Goal: Task Accomplishment & Management: Use online tool/utility

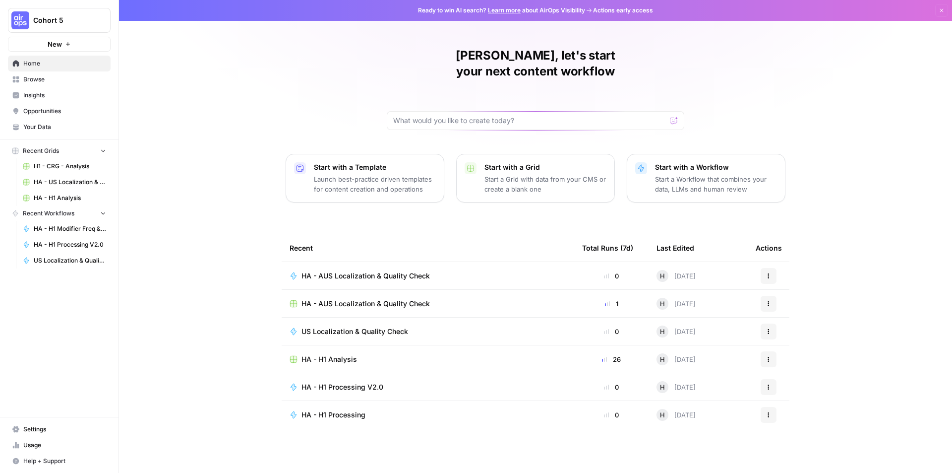
click at [49, 78] on span "Browse" at bounding box center [64, 79] width 83 height 9
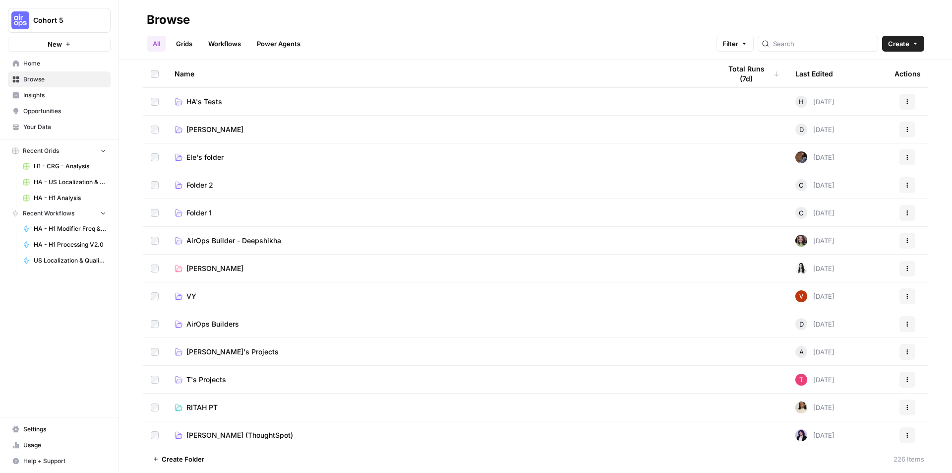
click at [217, 100] on span "HA's Tests" at bounding box center [204, 102] width 36 height 10
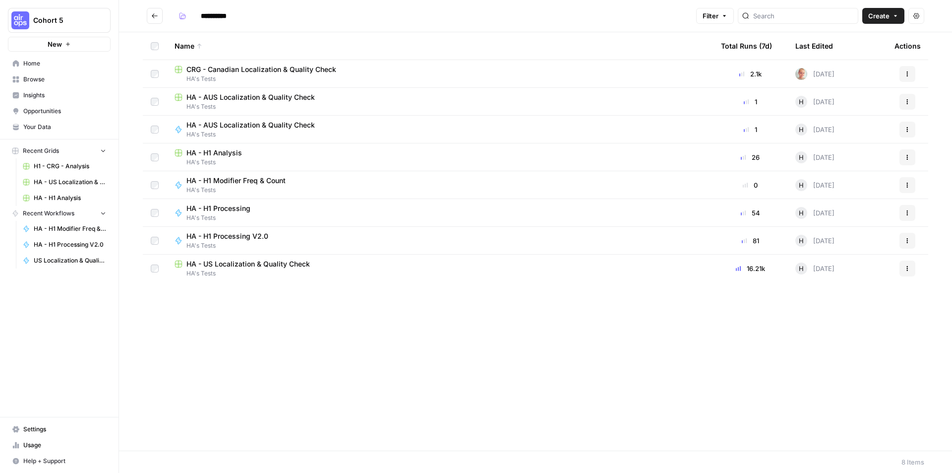
click at [288, 101] on span "HA - AUS Localization & Quality Check" at bounding box center [250, 97] width 128 height 10
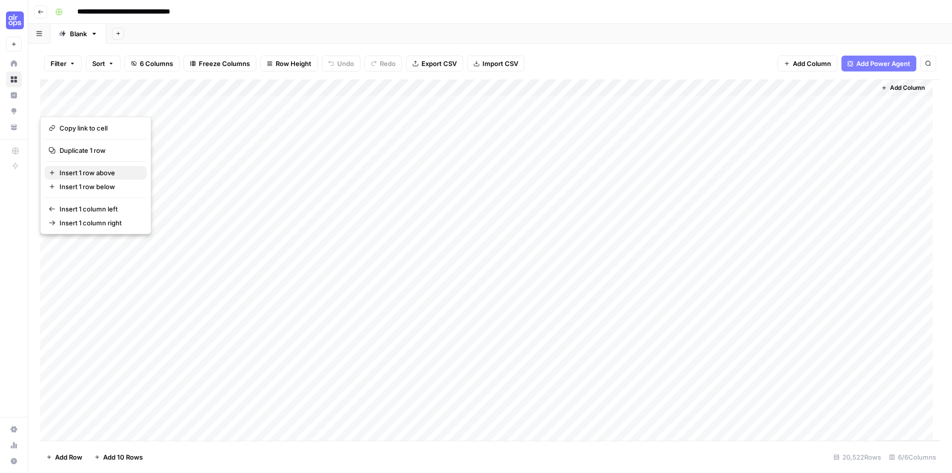
click at [89, 169] on span "Insert 1 row above" at bounding box center [99, 173] width 79 height 10
click at [99, 168] on div "Add Column" at bounding box center [490, 259] width 900 height 361
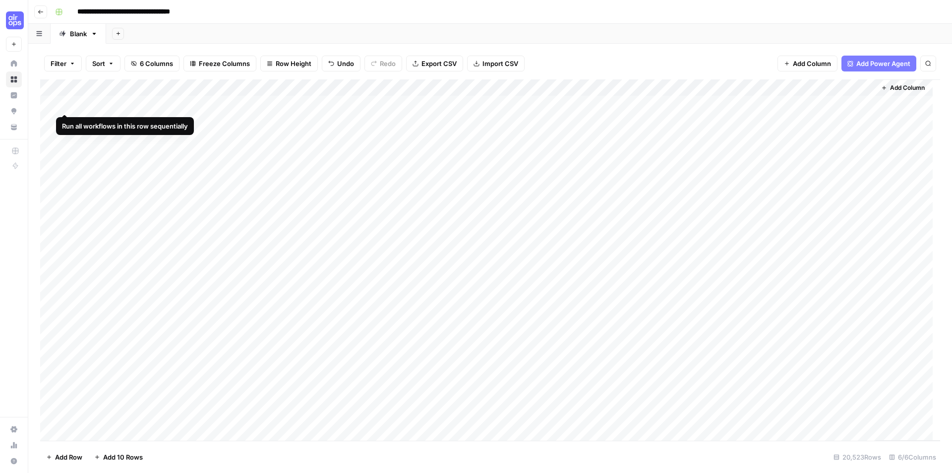
click at [50, 104] on div "Add Column" at bounding box center [490, 259] width 900 height 361
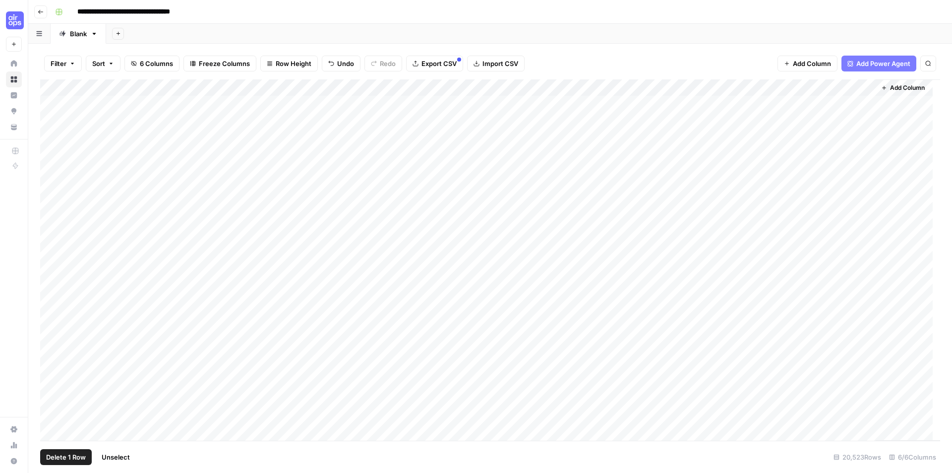
click at [76, 456] on span "Delete 1 Row" at bounding box center [66, 457] width 40 height 10
click at [449, 121] on button "Delete" at bounding box center [440, 115] width 33 height 18
click at [729, 104] on div "Add Column" at bounding box center [490, 259] width 900 height 361
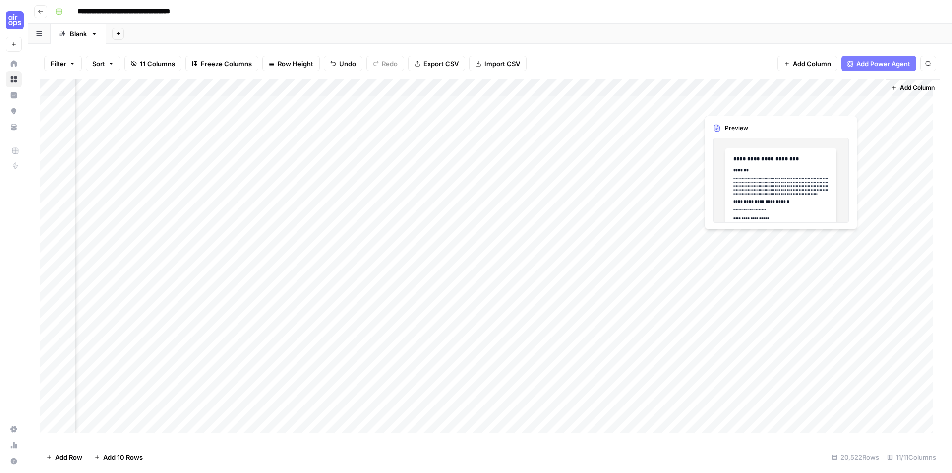
click at [733, 105] on div "Add Column" at bounding box center [490, 259] width 900 height 361
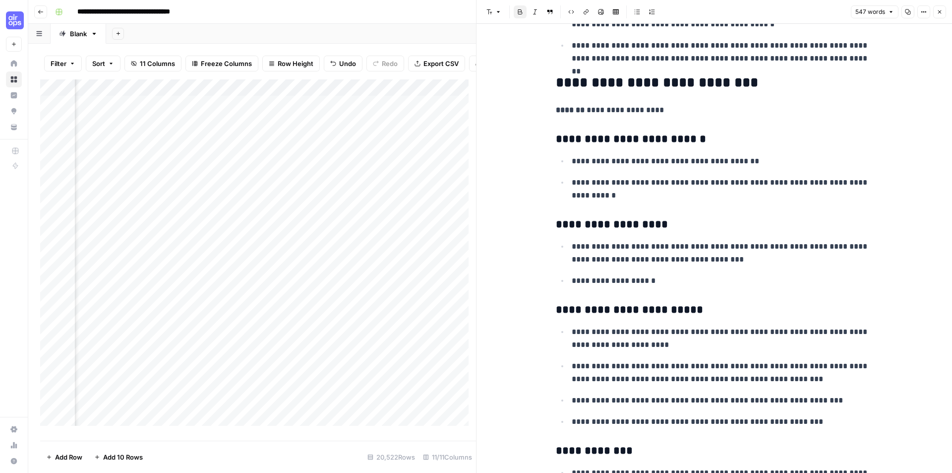
scroll to position [0, 278]
click at [247, 109] on div "Add Column" at bounding box center [258, 256] width 436 height 354
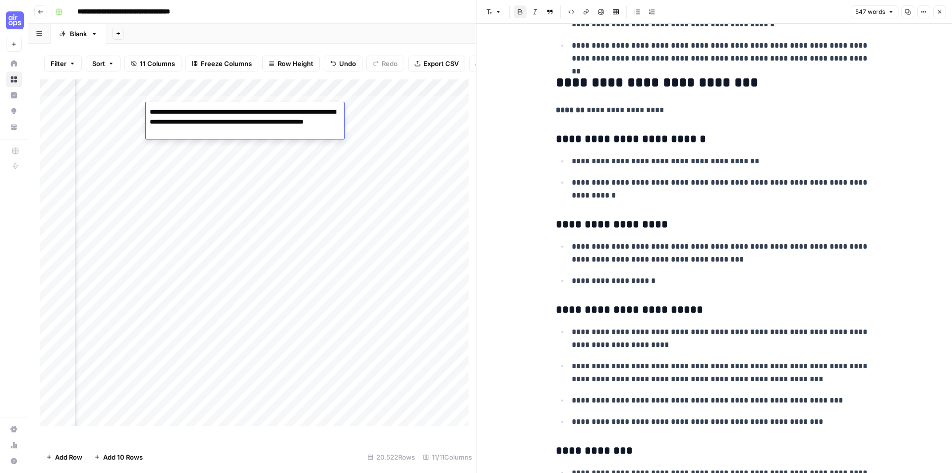
click at [279, 167] on div "Add Column" at bounding box center [258, 256] width 436 height 354
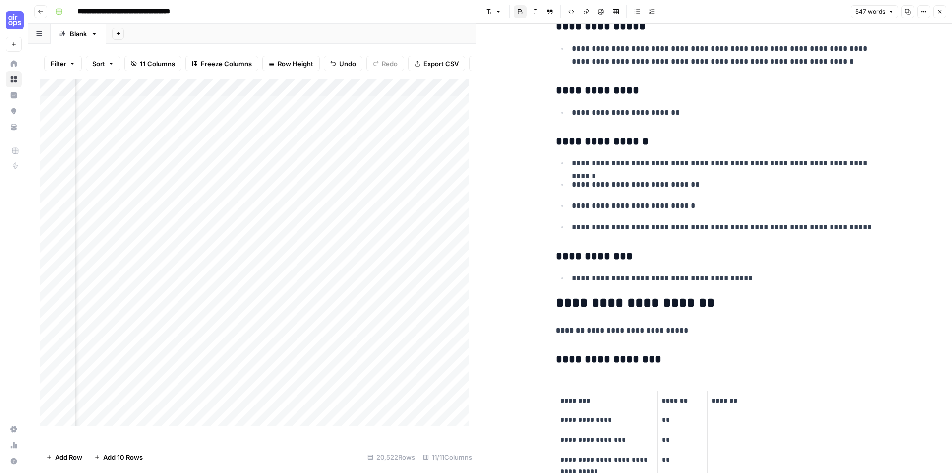
scroll to position [0, 473]
click at [187, 108] on div "Add Column" at bounding box center [258, 256] width 436 height 354
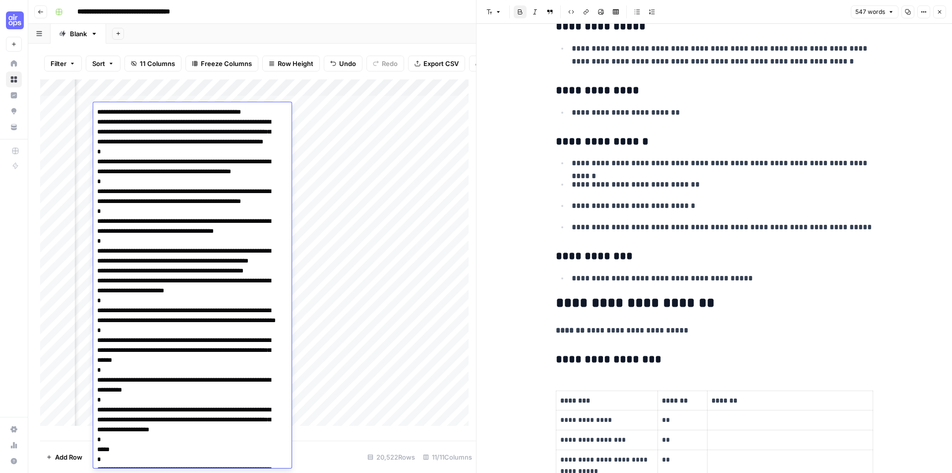
scroll to position [455, 0]
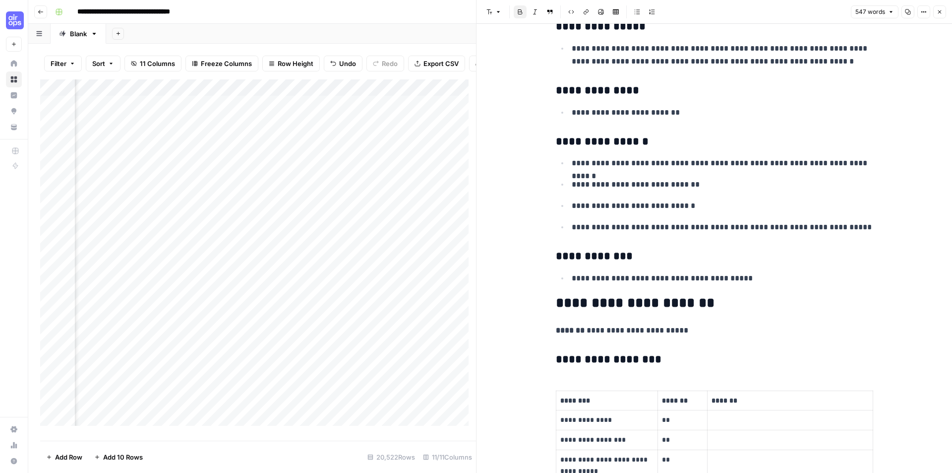
click at [447, 114] on div "Add Column" at bounding box center [258, 256] width 436 height 354
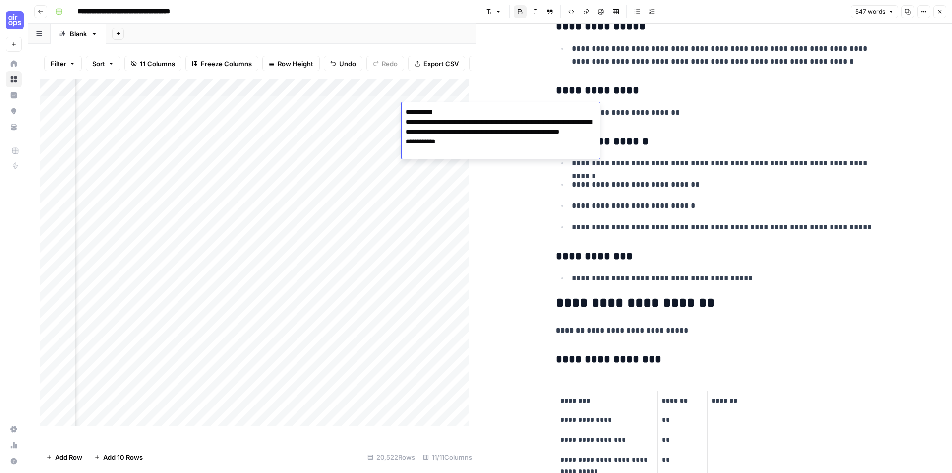
click at [943, 14] on button "Close" at bounding box center [939, 11] width 13 height 13
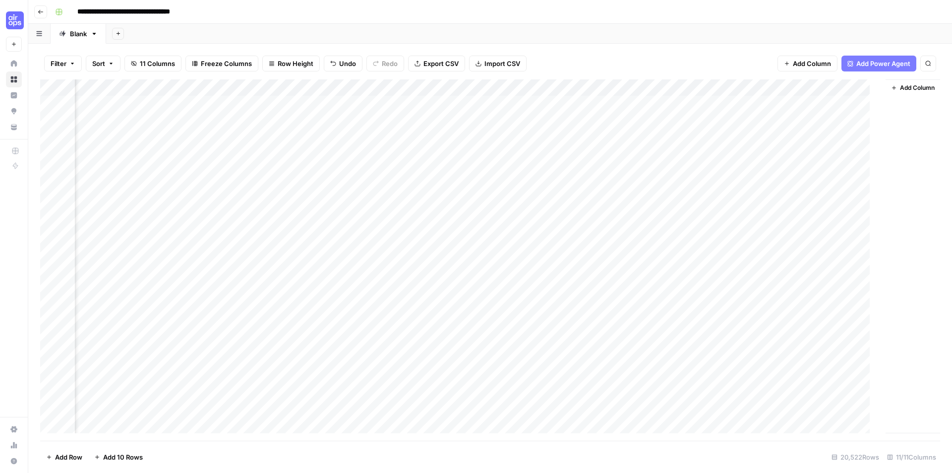
scroll to position [0, 433]
click at [505, 100] on div "Add Column" at bounding box center [490, 259] width 900 height 361
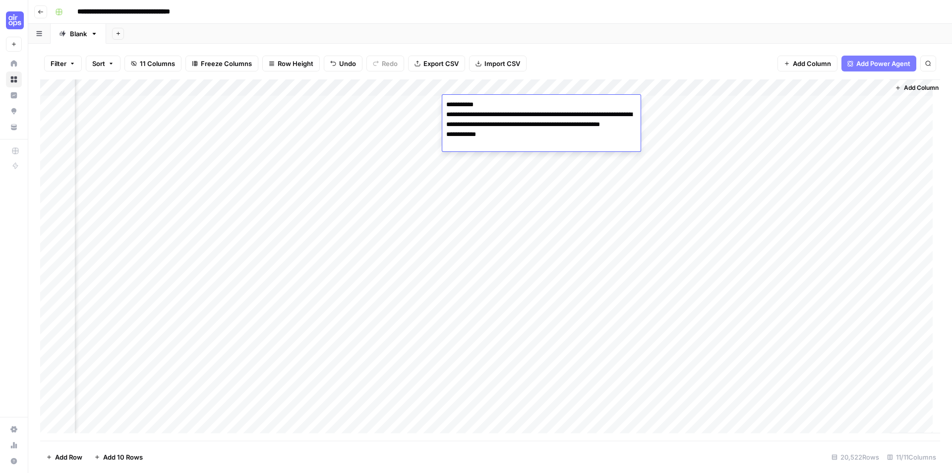
click at [485, 212] on div "Add Column" at bounding box center [490, 259] width 900 height 361
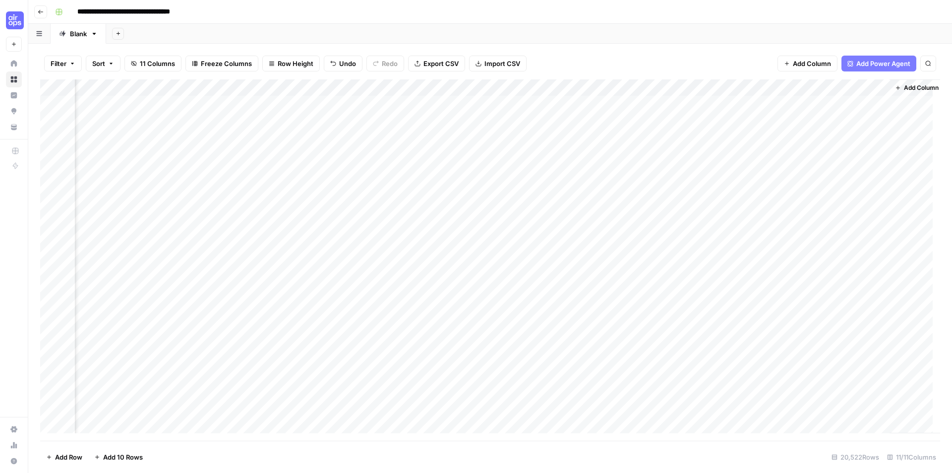
click at [491, 104] on div "Add Column" at bounding box center [490, 259] width 900 height 361
click at [422, 86] on div "Add Column" at bounding box center [490, 259] width 900 height 361
click at [333, 183] on span "Edit Workflow" at bounding box center [340, 185] width 87 height 10
click at [420, 88] on div "Add Column" at bounding box center [490, 259] width 900 height 361
click at [337, 172] on span "Configure Inputs" at bounding box center [340, 171] width 87 height 10
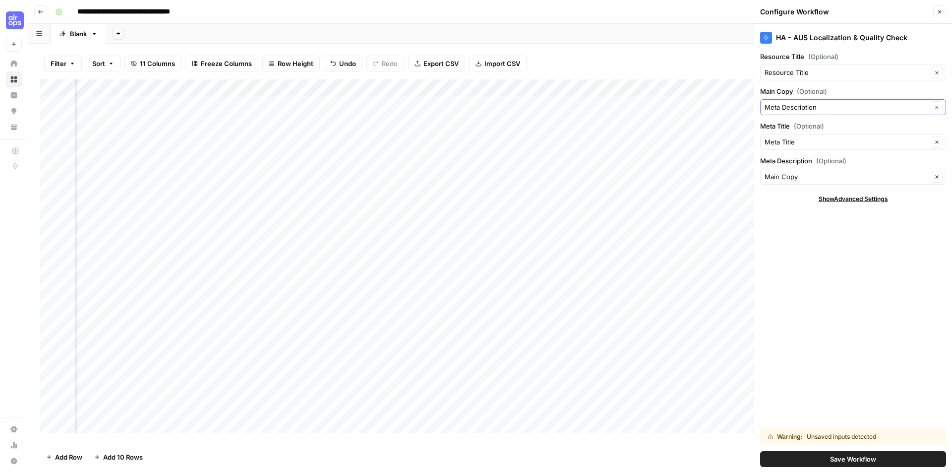
click at [931, 106] on button "Clear" at bounding box center [937, 107] width 12 height 12
click at [934, 107] on icon "button" at bounding box center [936, 107] width 5 height 5
click at [936, 108] on icon "button" at bounding box center [936, 107] width 5 height 5
click at [922, 88] on div "Clear" at bounding box center [934, 88] width 28 height 18
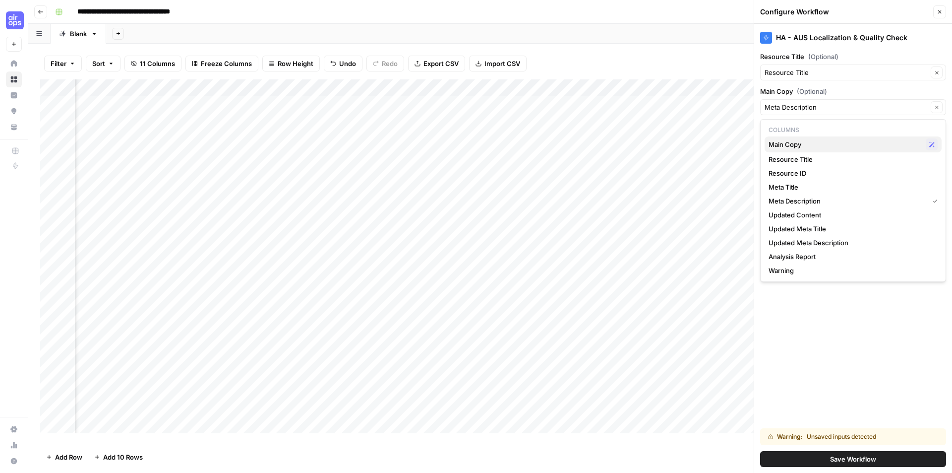
click at [815, 146] on span "Main Copy" at bounding box center [845, 144] width 153 height 10
type input "Main Copy"
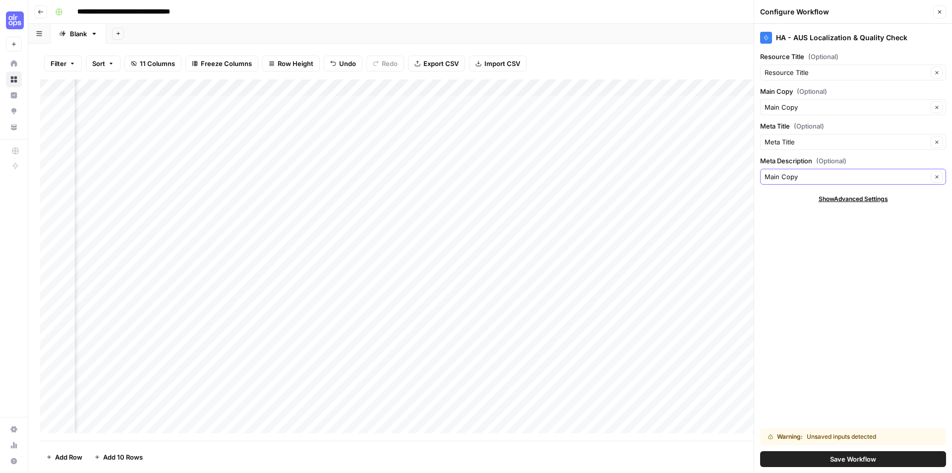
click at [937, 178] on icon "button" at bounding box center [936, 176] width 5 height 5
click at [866, 165] on label "Meta Description (Optional)" at bounding box center [853, 161] width 186 height 10
click at [866, 172] on input "Main Copy" at bounding box center [846, 177] width 163 height 10
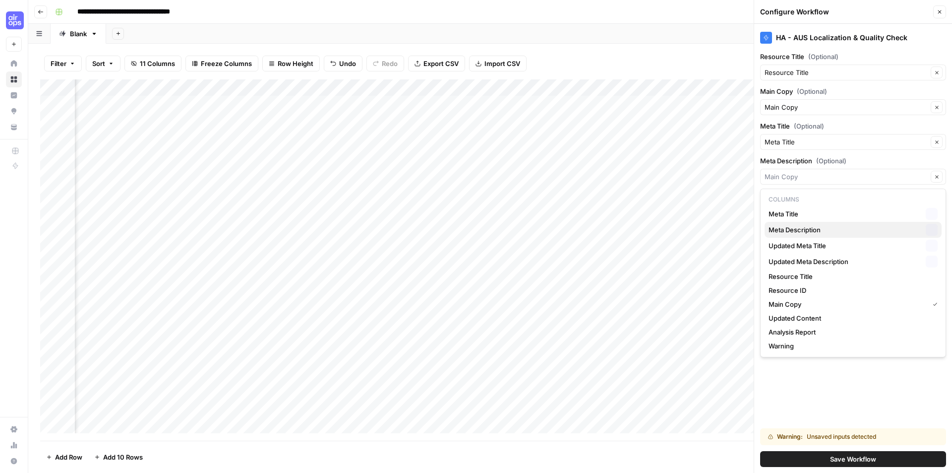
click at [862, 227] on span "Meta Description" at bounding box center [845, 230] width 153 height 10
type input "Meta Description"
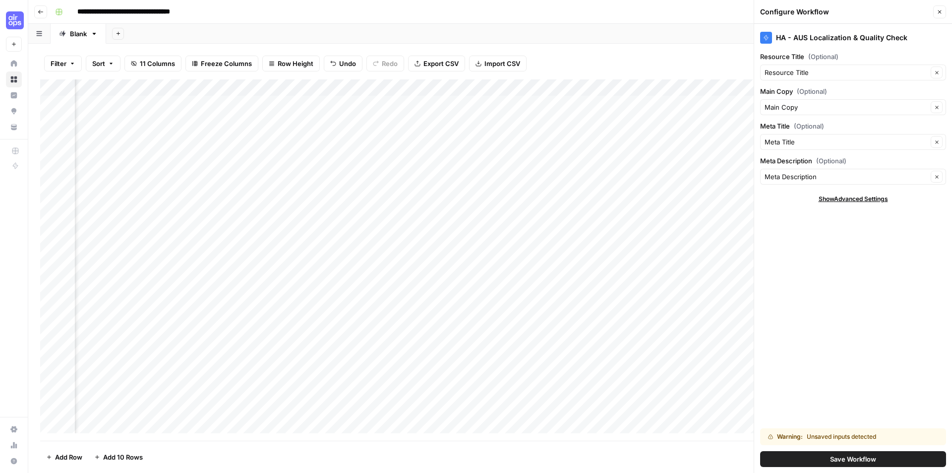
click at [839, 459] on span "Save Workflow" at bounding box center [853, 459] width 46 height 10
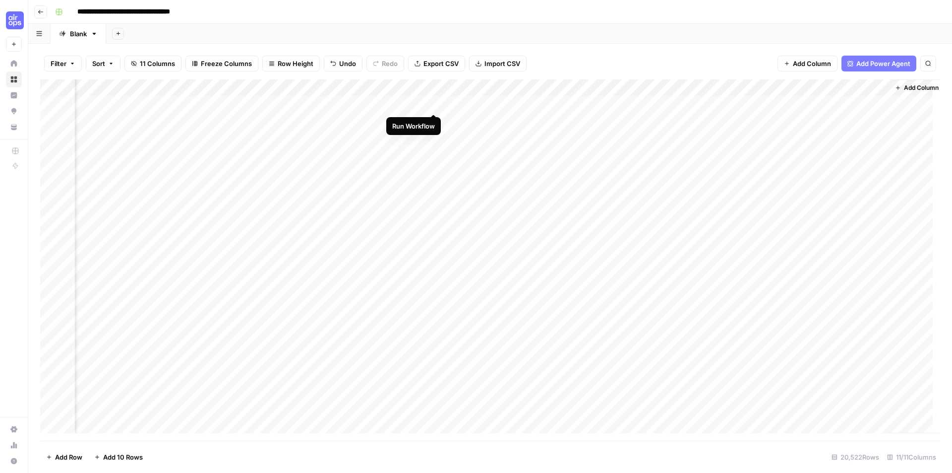
click at [436, 104] on div "Add Column" at bounding box center [490, 259] width 900 height 361
click at [504, 102] on div "Add Column" at bounding box center [490, 259] width 900 height 361
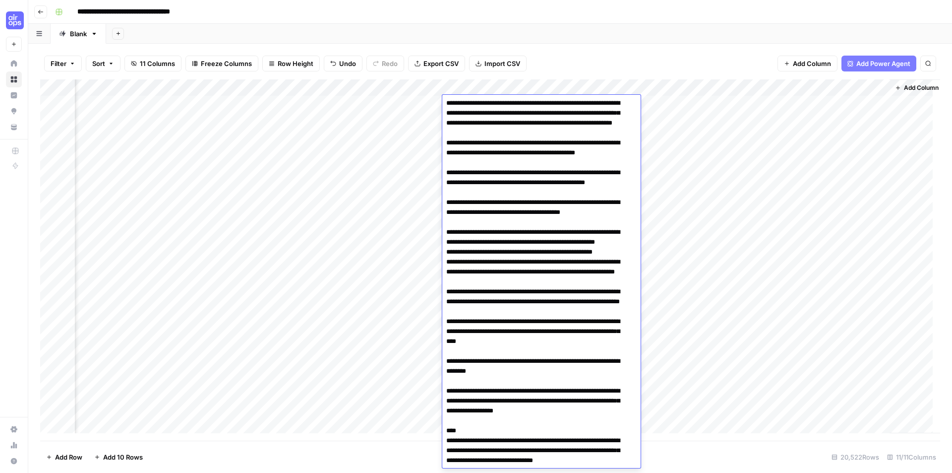
scroll to position [0, 0]
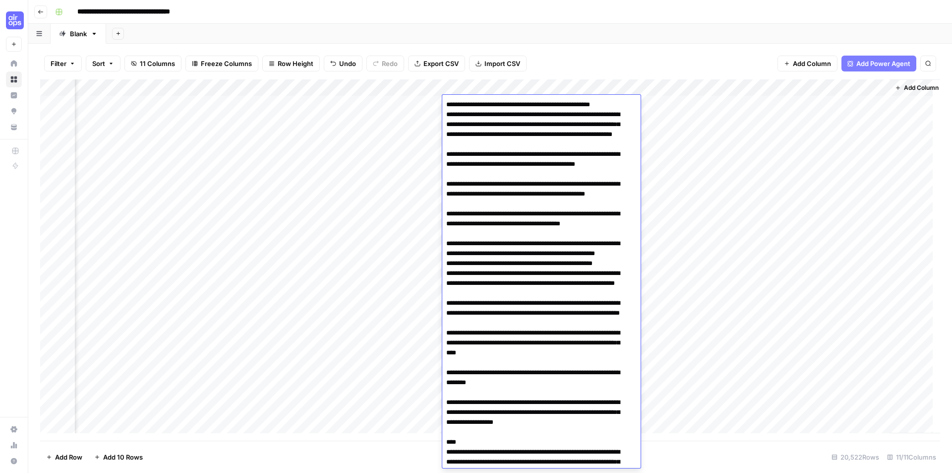
click at [743, 108] on div "Add Column" at bounding box center [490, 259] width 900 height 361
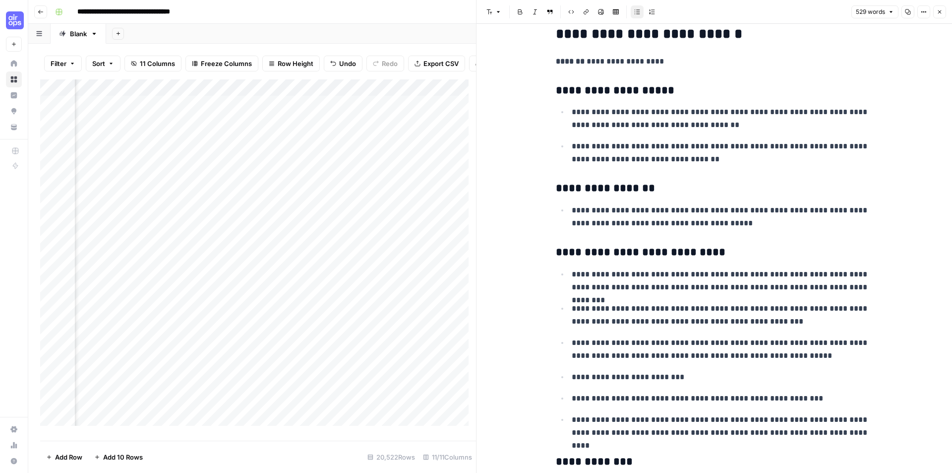
scroll to position [0, 561]
click at [353, 110] on div "Add Column" at bounding box center [258, 256] width 436 height 354
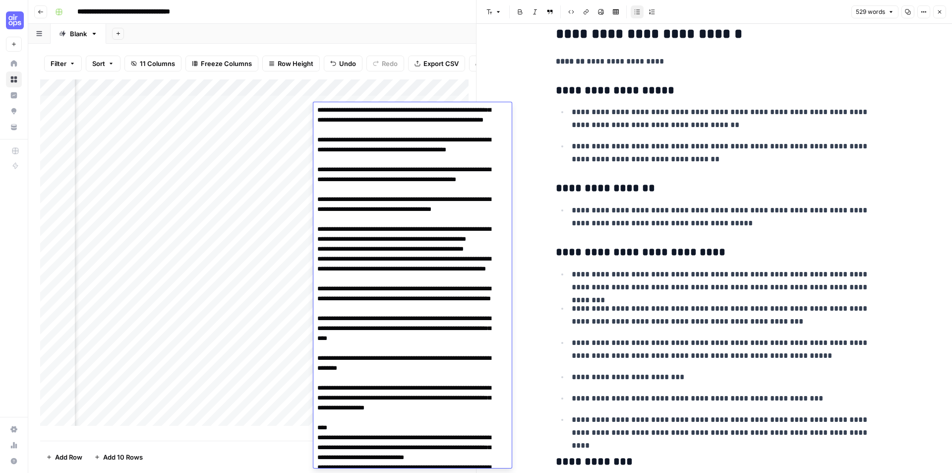
scroll to position [0, 0]
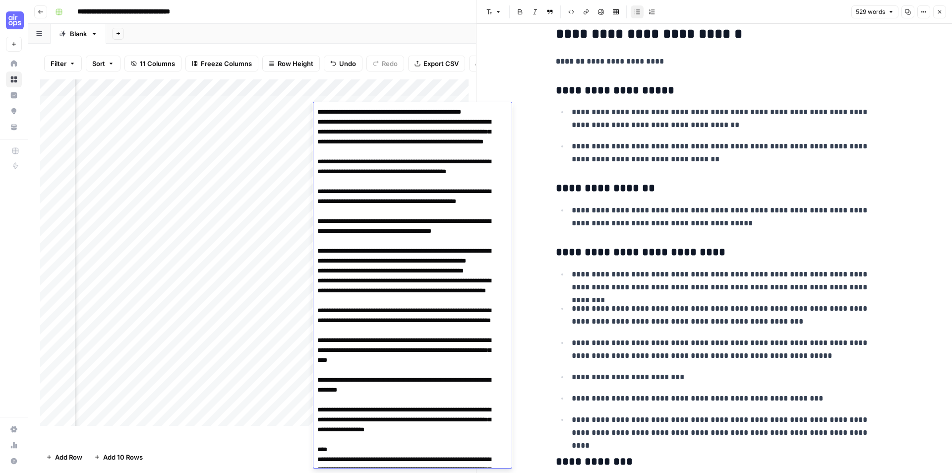
click at [443, 208] on textarea at bounding box center [408, 479] width 191 height 748
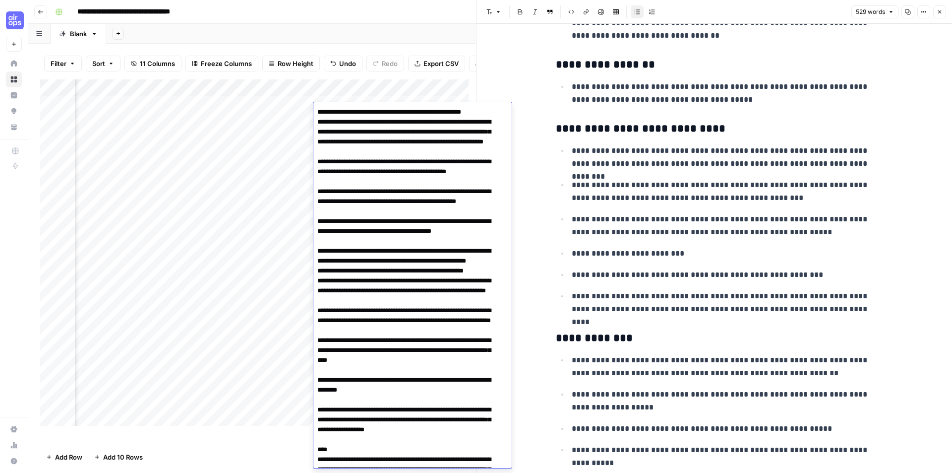
scroll to position [298, 0]
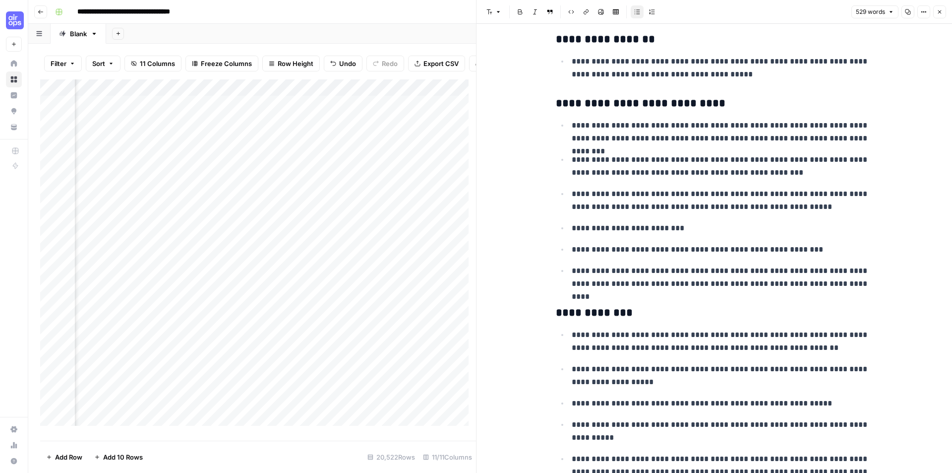
click at [943, 14] on button "Close" at bounding box center [939, 11] width 13 height 13
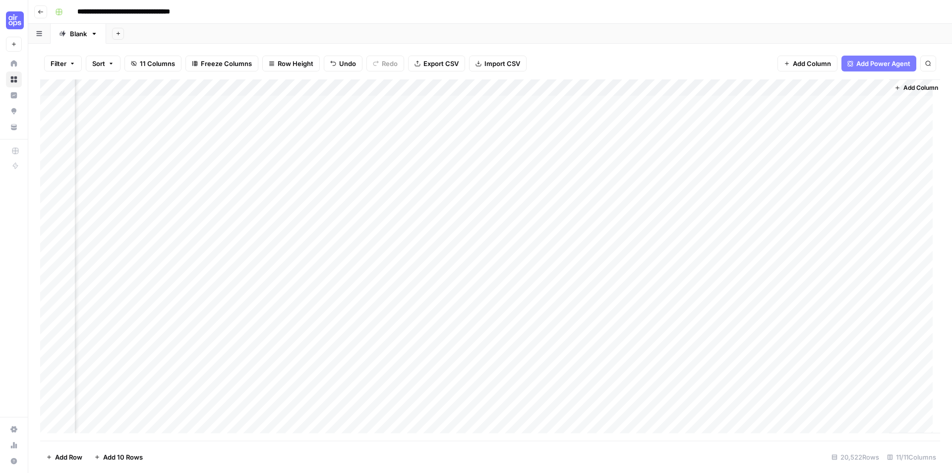
scroll to position [0, 433]
click at [423, 84] on div "Add Column" at bounding box center [490, 259] width 900 height 361
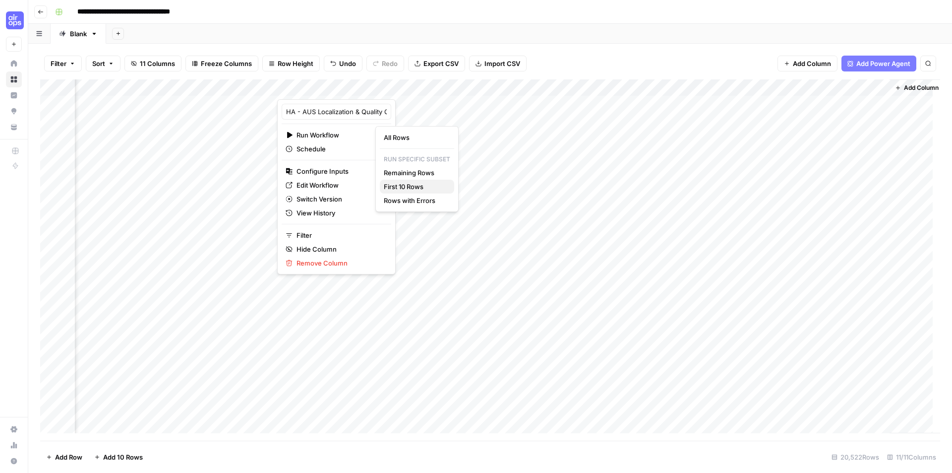
click at [426, 188] on span "First 10 Rows" at bounding box center [415, 187] width 62 height 10
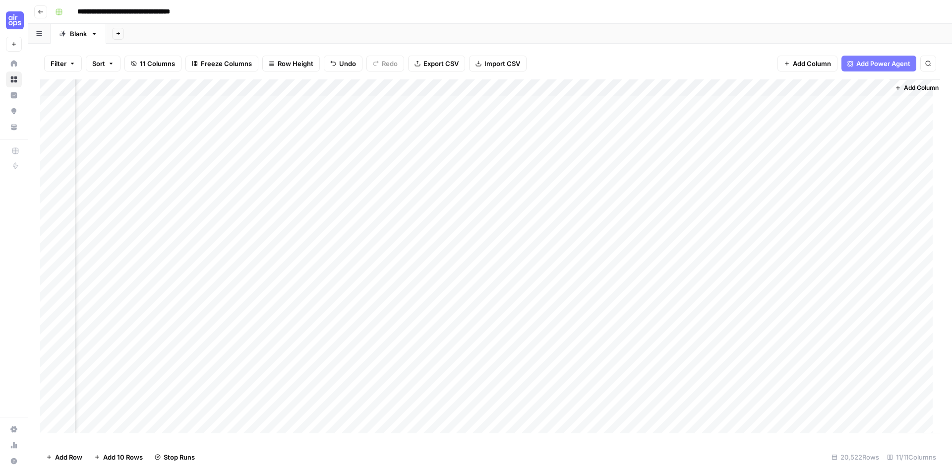
scroll to position [0, 444]
click at [498, 186] on div "Add Column" at bounding box center [490, 259] width 900 height 361
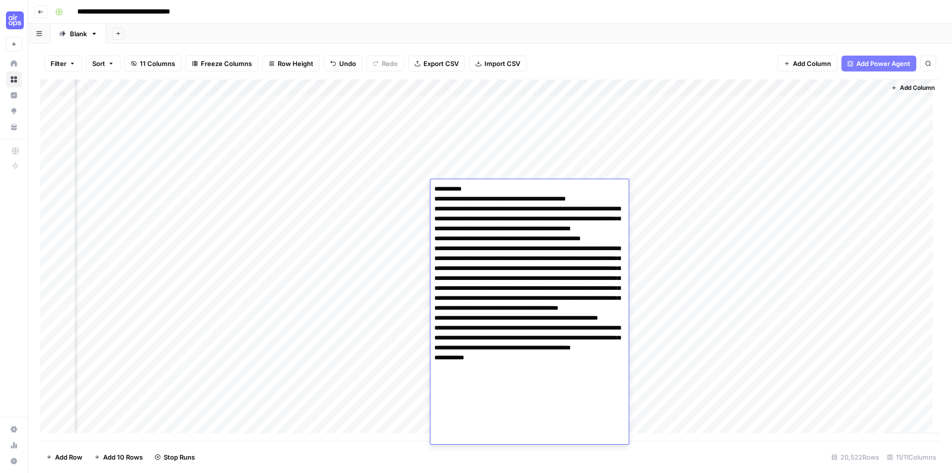
click at [188, 188] on div "Add Column" at bounding box center [490, 259] width 900 height 361
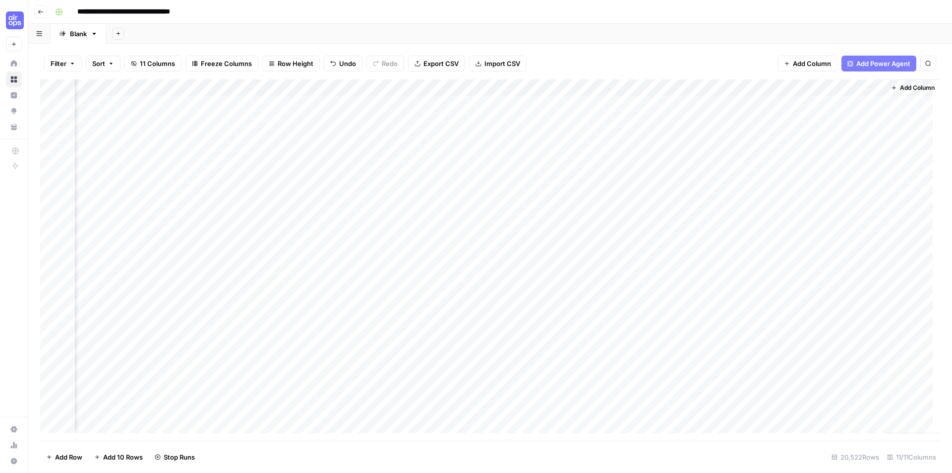
click at [188, 188] on div "Add Column" at bounding box center [490, 259] width 900 height 361
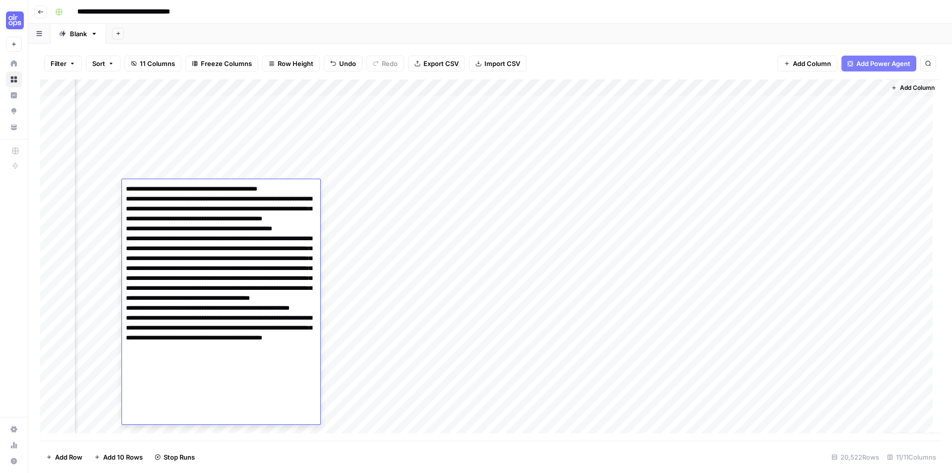
click at [736, 186] on div "Add Column" at bounding box center [490, 259] width 900 height 361
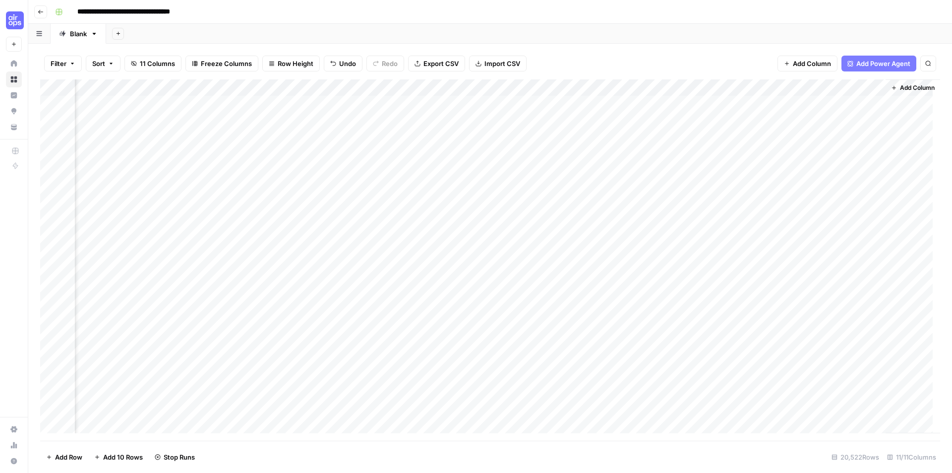
click at [739, 187] on div "Add Column" at bounding box center [490, 259] width 900 height 361
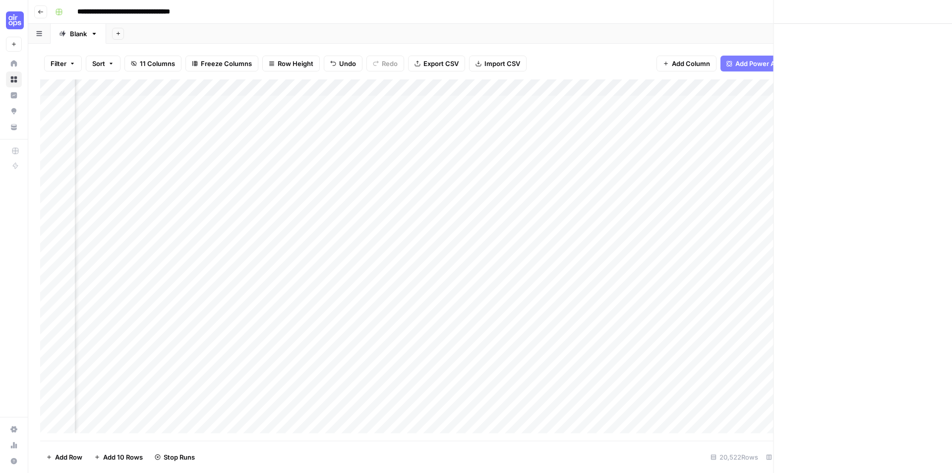
click at [739, 187] on div at bounding box center [743, 188] width 91 height 18
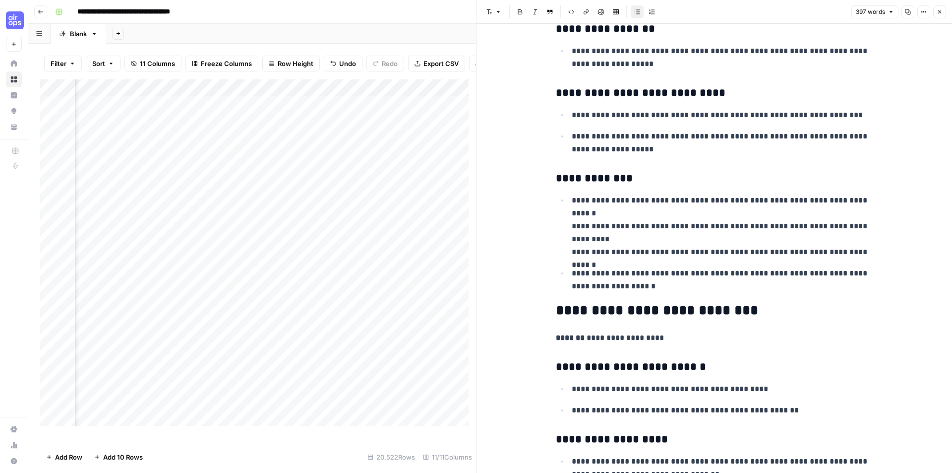
scroll to position [0, 835]
click at [376, 261] on div "Add Column" at bounding box center [258, 256] width 436 height 354
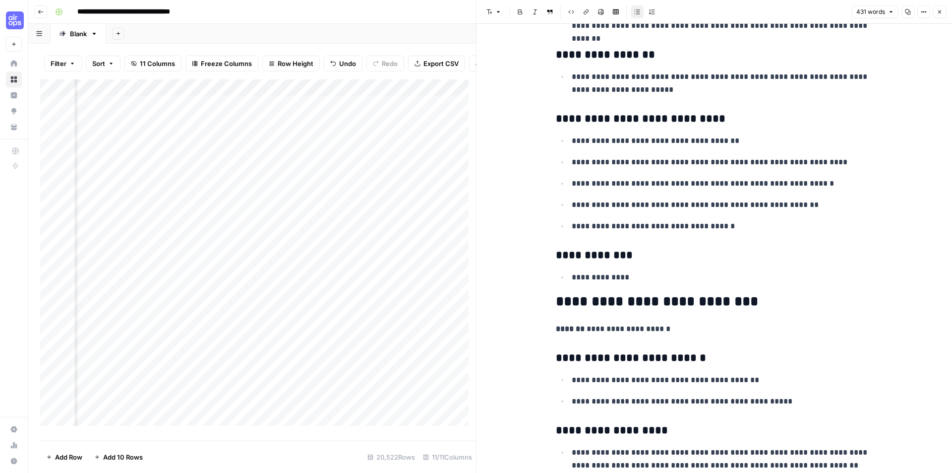
scroll to position [0, 555]
click at [312, 96] on div "Add Column" at bounding box center [258, 256] width 436 height 354
click at [366, 152] on span "Remaining Rows" at bounding box center [347, 153] width 62 height 10
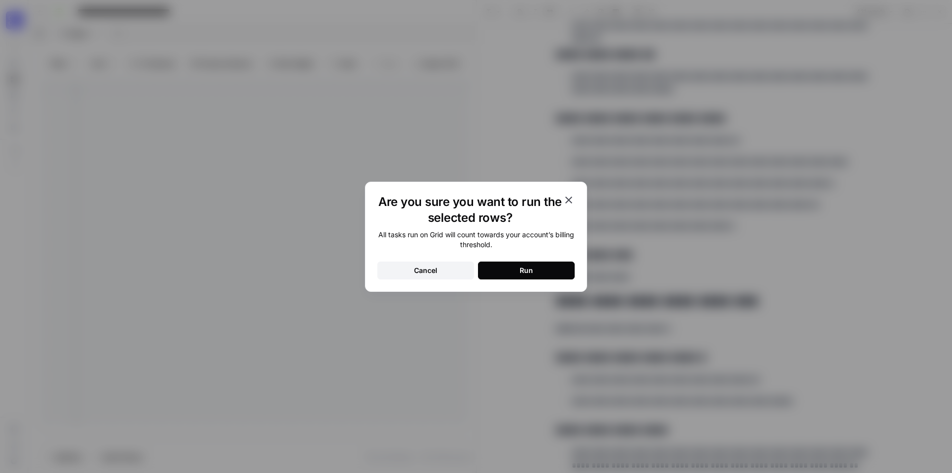
click at [505, 273] on button "Run" at bounding box center [526, 270] width 97 height 18
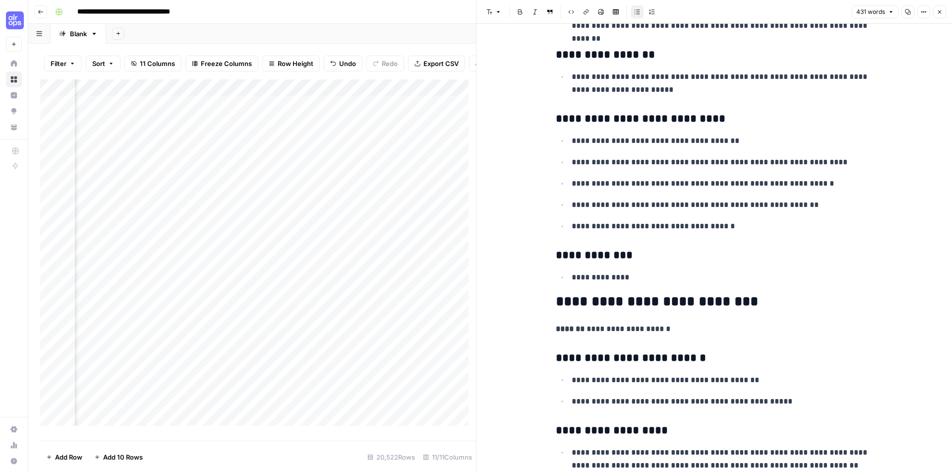
click at [942, 16] on button "Close" at bounding box center [939, 11] width 13 height 13
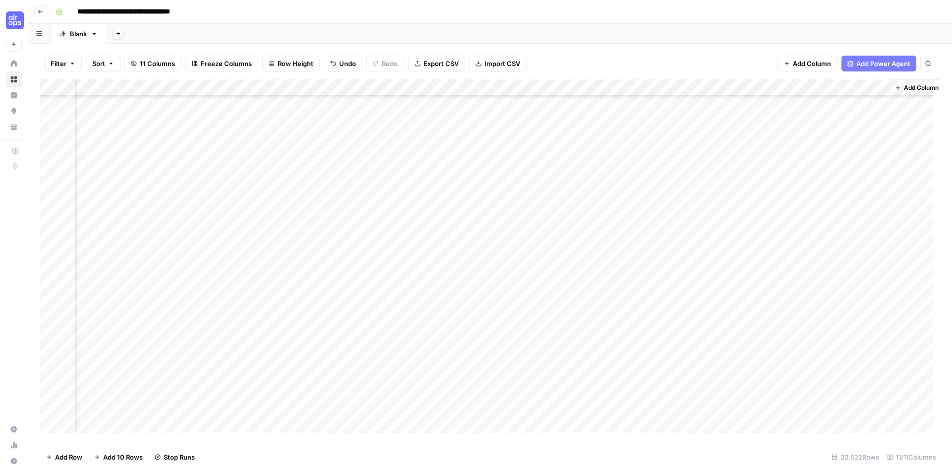
scroll to position [99, 433]
click at [42, 16] on button "Go back" at bounding box center [40, 11] width 13 height 13
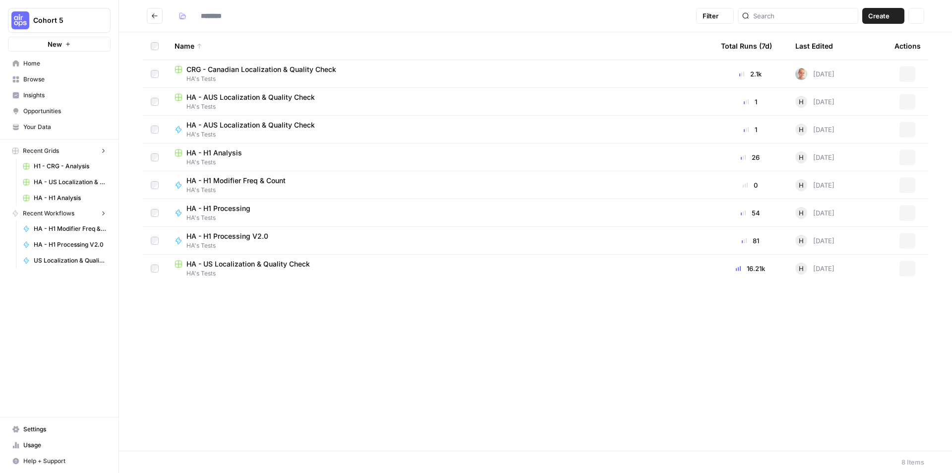
type input "**********"
click at [240, 156] on span "HA - H1 Analysis" at bounding box center [214, 153] width 56 height 10
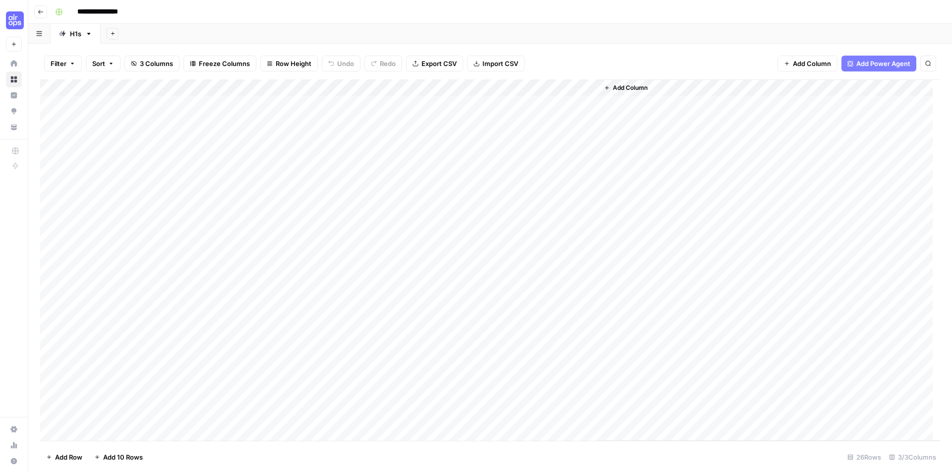
click at [416, 102] on div "Add Column" at bounding box center [490, 259] width 900 height 361
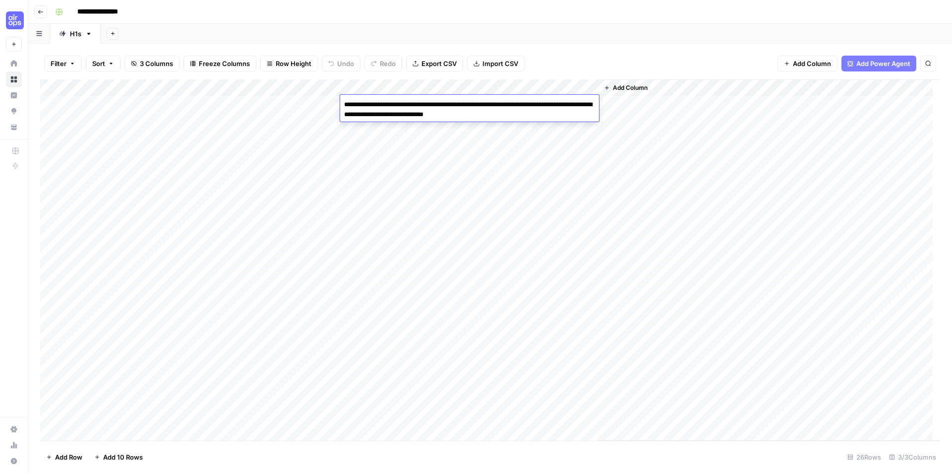
click at [425, 111] on textarea "**********" at bounding box center [469, 110] width 259 height 24
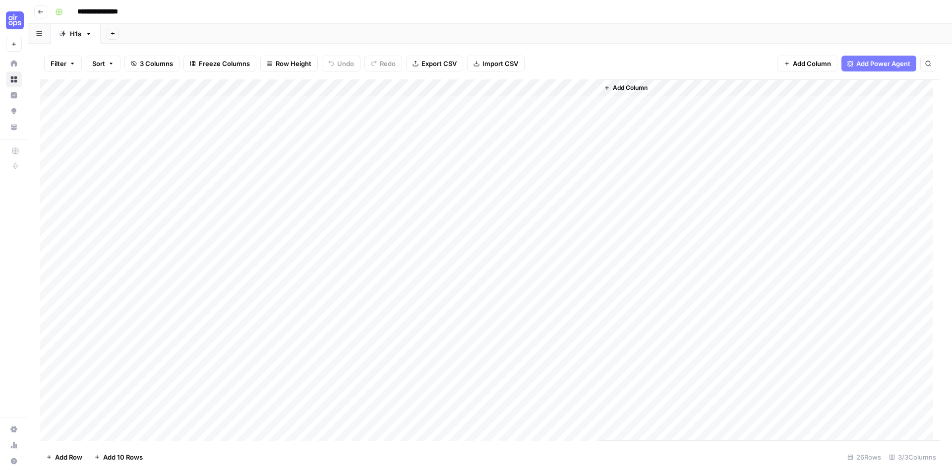
click at [433, 144] on div "Add Column" at bounding box center [490, 259] width 900 height 361
click at [431, 157] on div "Add Column" at bounding box center [490, 259] width 900 height 361
click at [430, 258] on div "Add Column" at bounding box center [490, 259] width 900 height 361
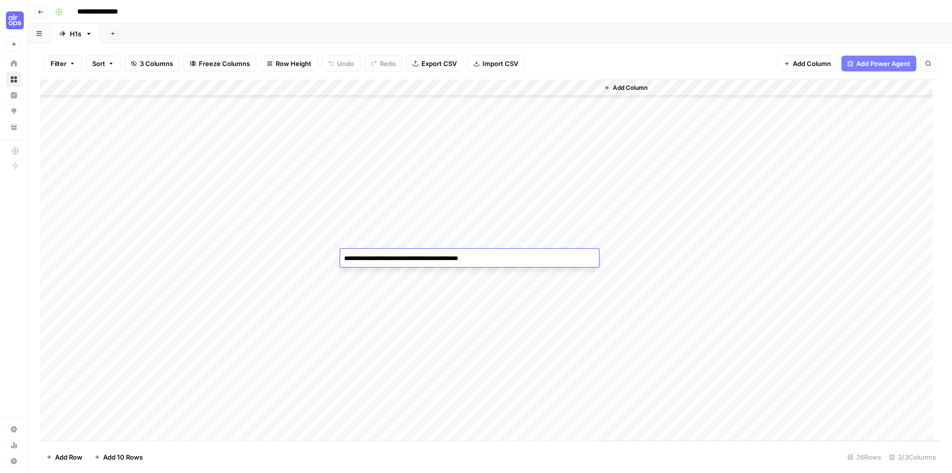
click at [436, 240] on div "Add Column" at bounding box center [490, 259] width 900 height 361
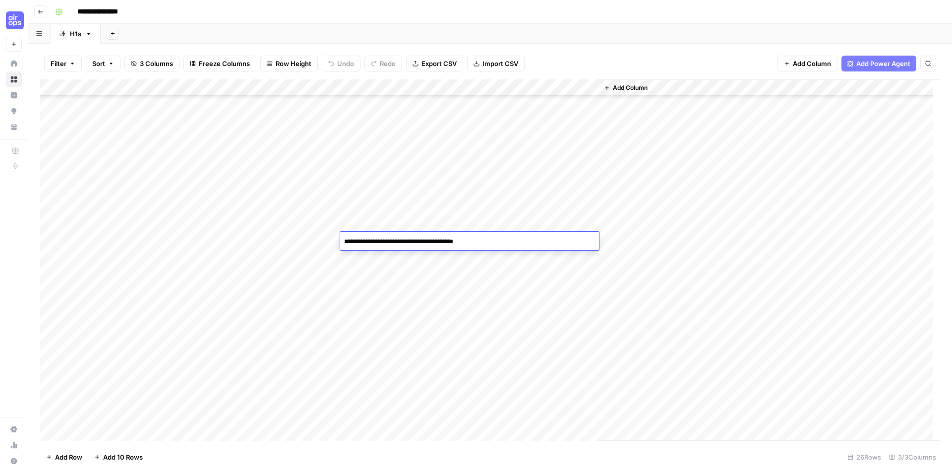
click at [436, 240] on textarea "**********" at bounding box center [469, 242] width 259 height 14
click at [440, 228] on div "Add Column" at bounding box center [490, 259] width 900 height 361
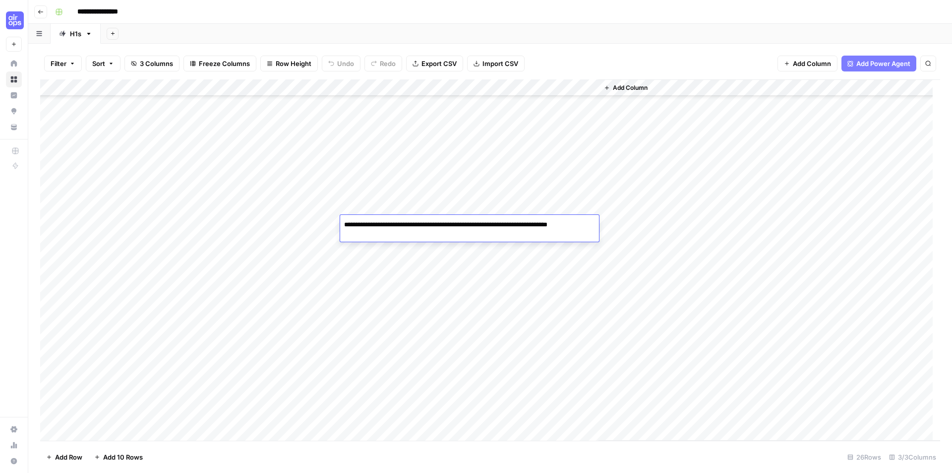
click at [440, 228] on textarea "**********" at bounding box center [469, 230] width 259 height 24
click at [436, 380] on div "Add Column" at bounding box center [490, 259] width 900 height 361
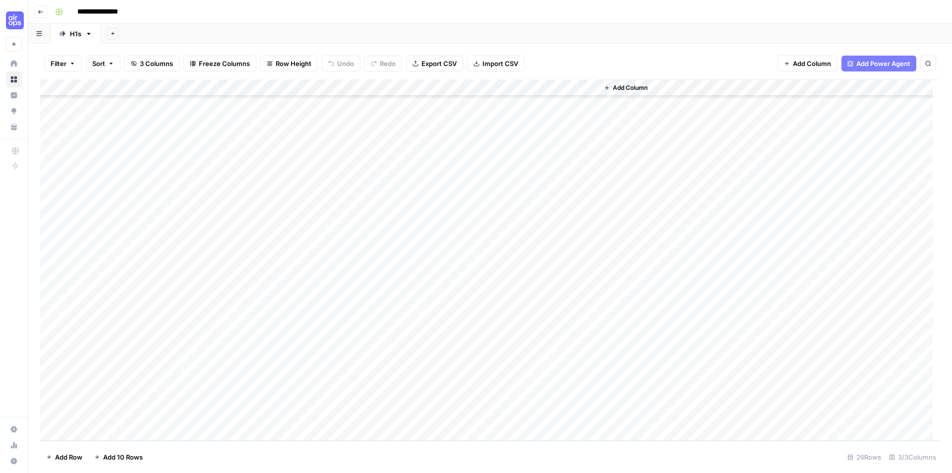
click at [436, 380] on div "Add Column" at bounding box center [490, 259] width 900 height 361
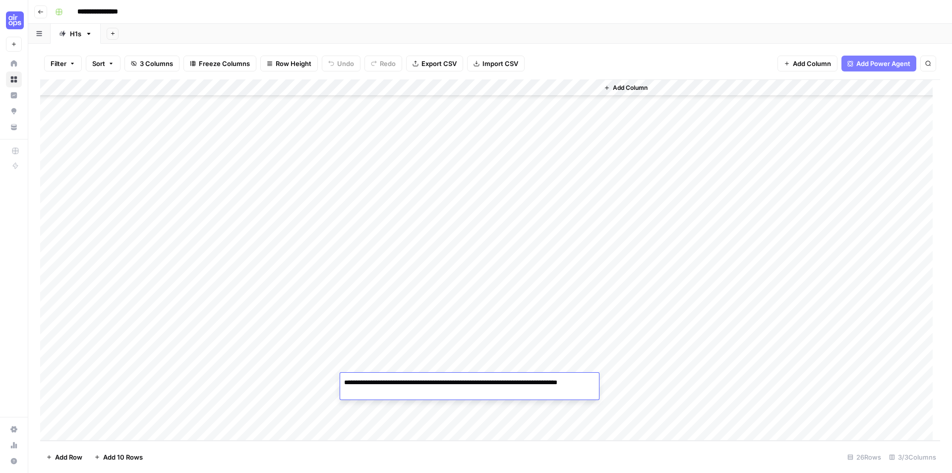
click at [439, 360] on div "Add Column" at bounding box center [490, 259] width 900 height 361
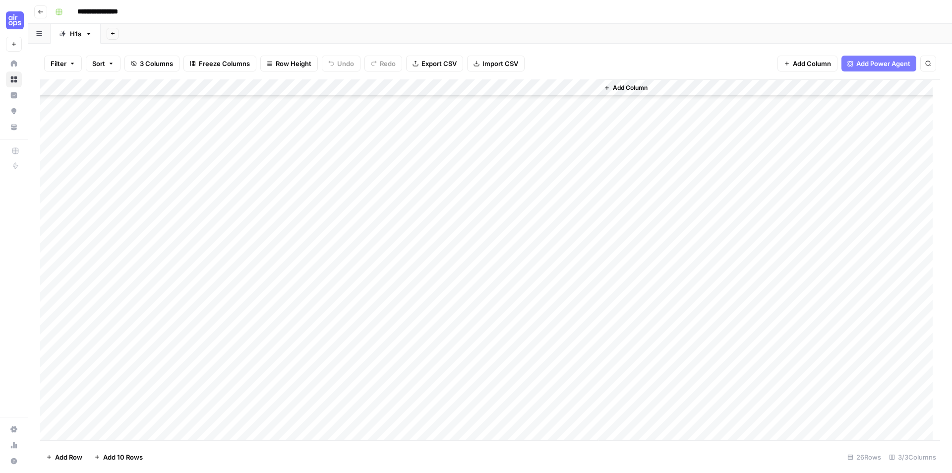
click at [439, 360] on div "Add Column" at bounding box center [490, 259] width 900 height 361
click at [439, 360] on textarea "**********" at bounding box center [469, 366] width 259 height 14
click at [444, 339] on div "Add Column" at bounding box center [490, 259] width 900 height 361
click at [447, 329] on textarea "**********" at bounding box center [469, 332] width 259 height 14
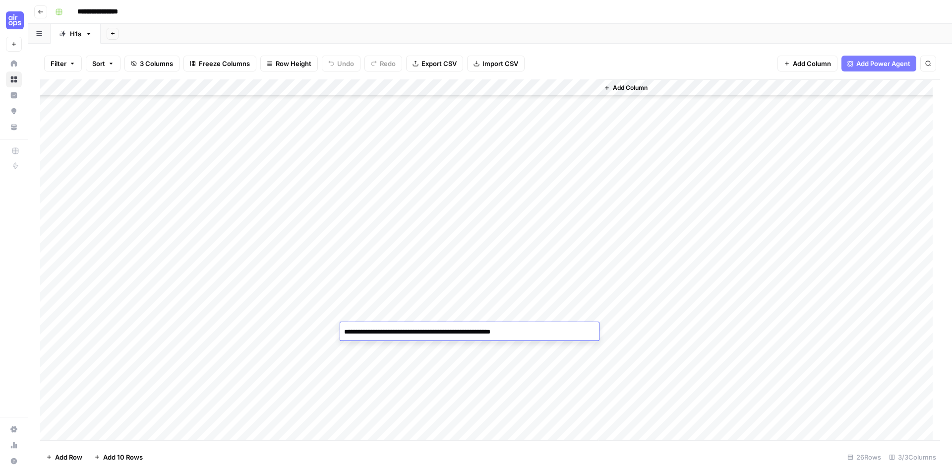
click at [447, 329] on textarea "**********" at bounding box center [469, 332] width 259 height 14
click at [457, 414] on div "Add Column" at bounding box center [490, 259] width 900 height 361
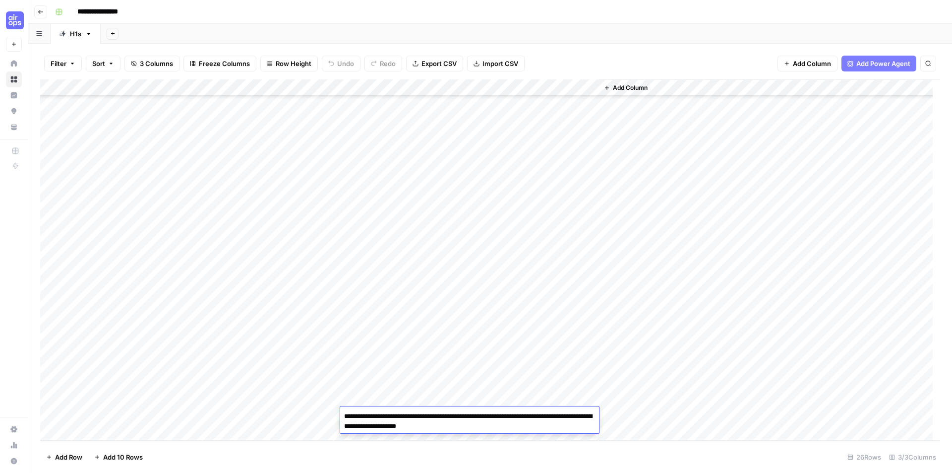
click at [457, 414] on textarea "**********" at bounding box center [469, 421] width 259 height 24
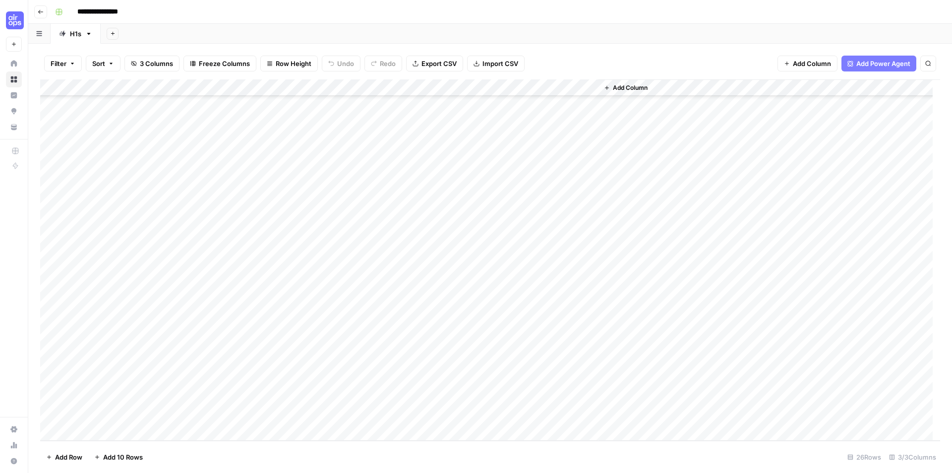
click at [131, 413] on div "Add Column" at bounding box center [490, 259] width 900 height 361
click at [397, 376] on div "Add Column" at bounding box center [490, 259] width 900 height 361
click at [139, 412] on div "Add Column" at bounding box center [490, 259] width 900 height 361
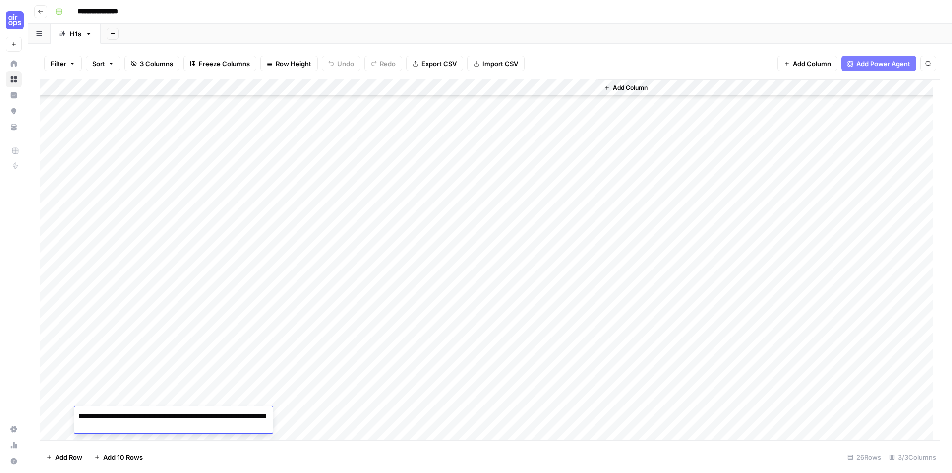
click at [139, 412] on textarea "**********" at bounding box center [173, 421] width 198 height 24
click at [427, 212] on div "Add Column" at bounding box center [490, 259] width 900 height 361
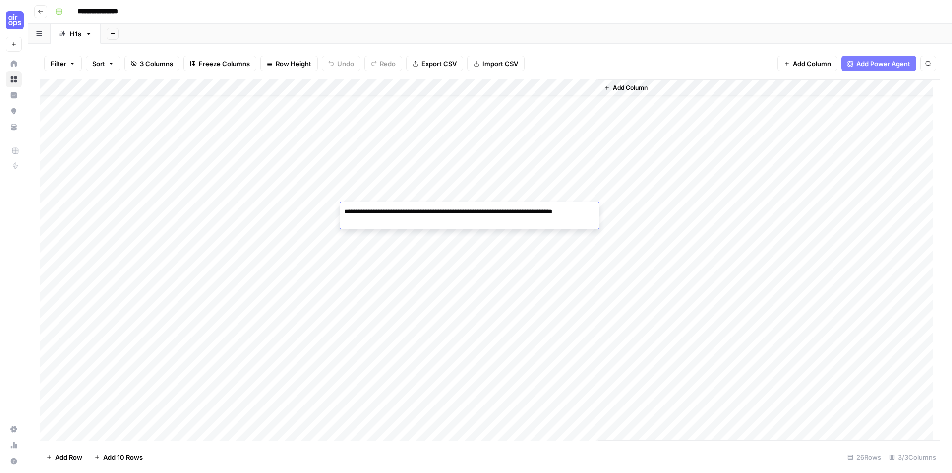
click at [427, 212] on textarea "**********" at bounding box center [469, 217] width 259 height 24
click at [174, 213] on div "Add Column" at bounding box center [490, 259] width 900 height 361
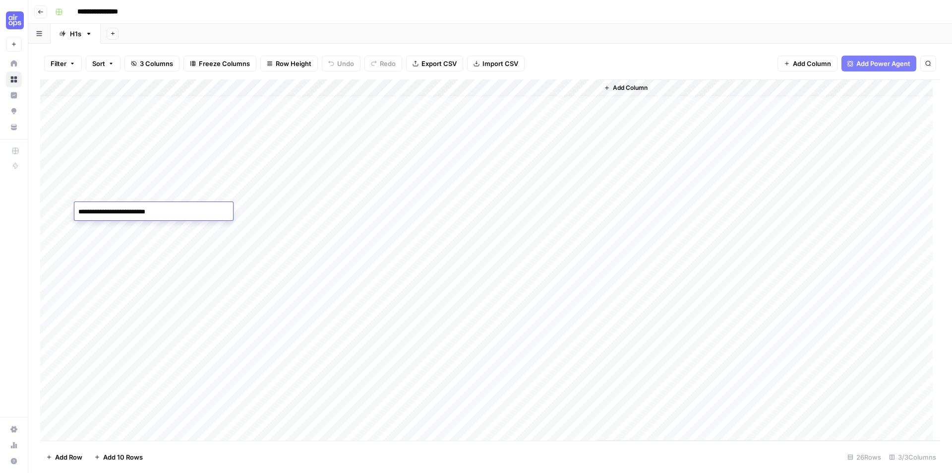
click at [174, 213] on textarea "**********" at bounding box center [153, 212] width 159 height 14
click at [412, 224] on div "Add Column" at bounding box center [490, 259] width 900 height 361
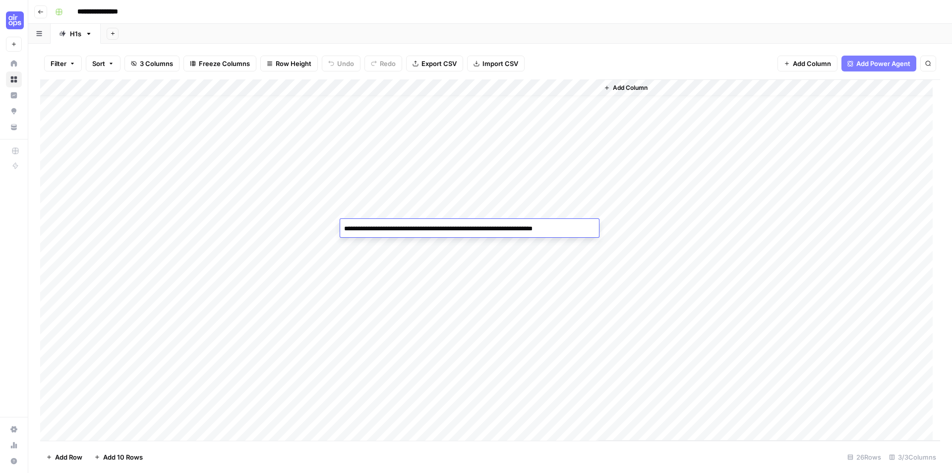
click at [116, 229] on div "Add Column" at bounding box center [490, 259] width 900 height 361
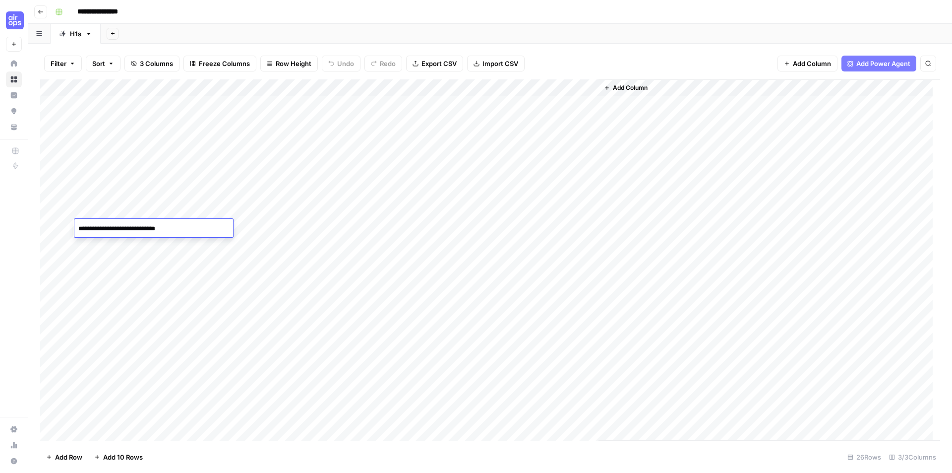
scroll to position [0, 0]
click at [111, 89] on div "Add Column" at bounding box center [490, 259] width 900 height 361
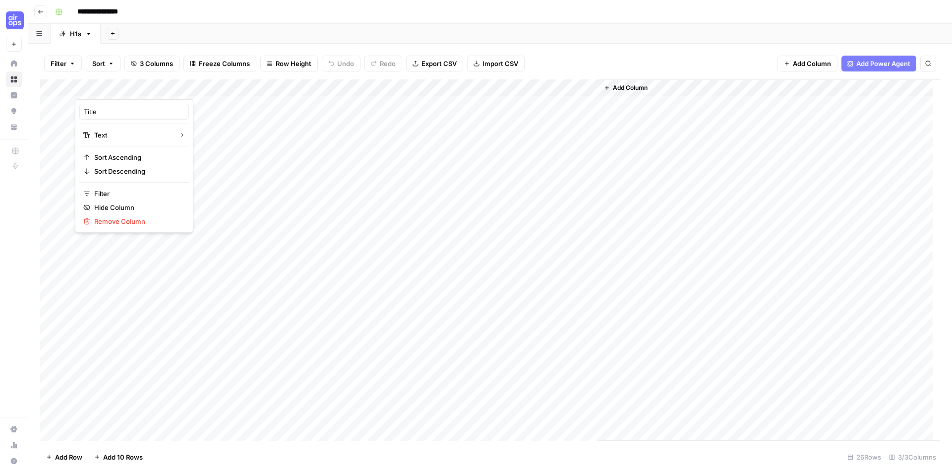
click at [501, 51] on div "Filter Sort 3 Columns Freeze Columns Row Height Undo Redo Export CSV Import CSV…" at bounding box center [490, 64] width 900 height 32
click at [505, 62] on span "Import CSV" at bounding box center [501, 64] width 36 height 10
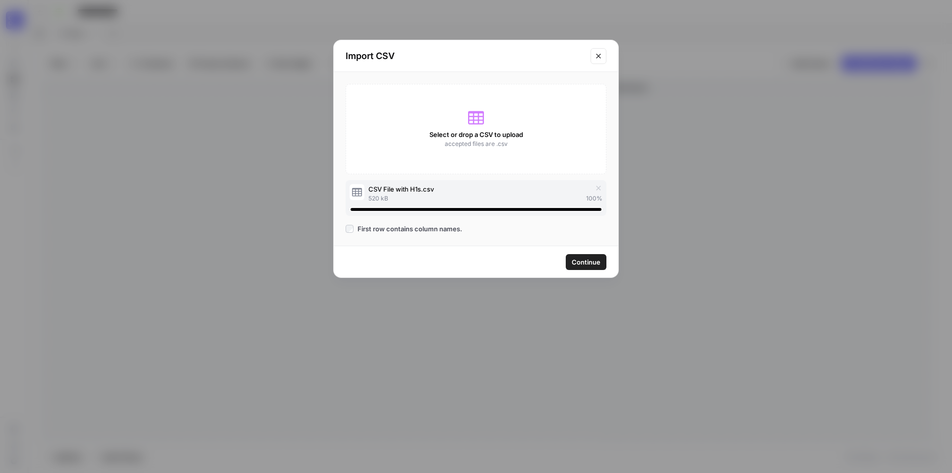
click at [582, 265] on span "Continue" at bounding box center [586, 262] width 29 height 10
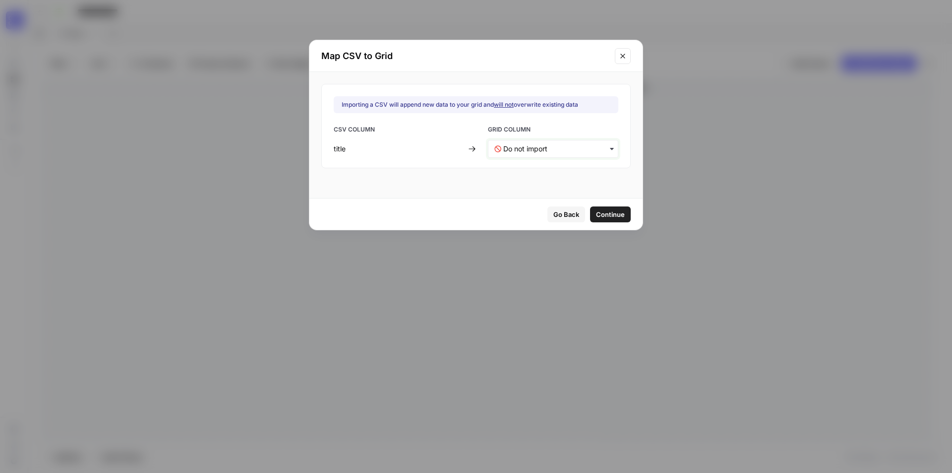
click at [559, 152] on input "text" at bounding box center [557, 149] width 109 height 10
click at [551, 177] on div "Title" at bounding box center [547, 175] width 117 height 18
click at [598, 211] on span "Continue" at bounding box center [610, 214] width 29 height 10
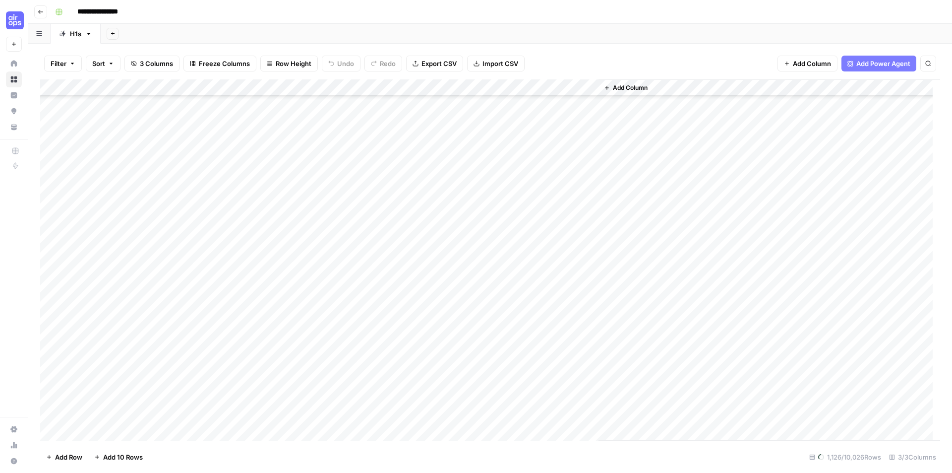
scroll to position [298, 0]
click at [681, 229] on div "Add Column" at bounding box center [770, 259] width 342 height 361
click at [462, 347] on div "Add Column" at bounding box center [490, 259] width 900 height 361
click at [52, 365] on div "Add Column" at bounding box center [490, 259] width 900 height 361
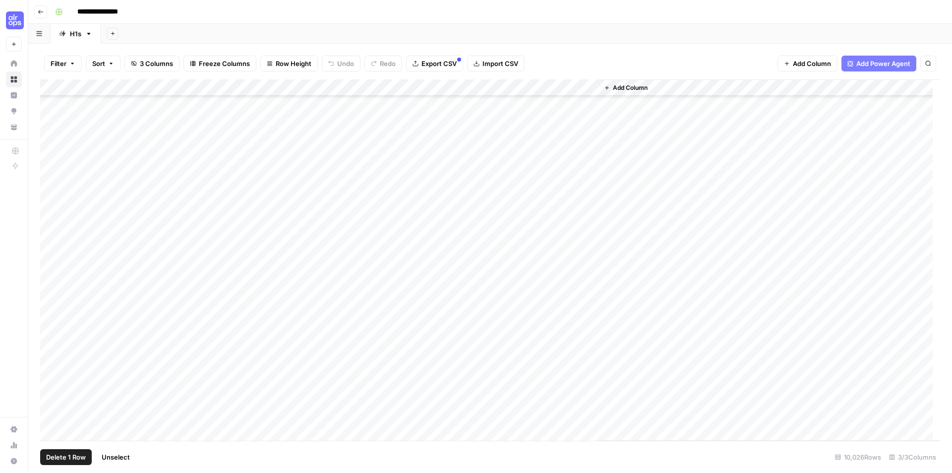
scroll to position [347, 0]
click at [53, 193] on div "Add Column" at bounding box center [490, 259] width 900 height 361
click at [76, 455] on span "Delete 26 Rows" at bounding box center [70, 457] width 48 height 10
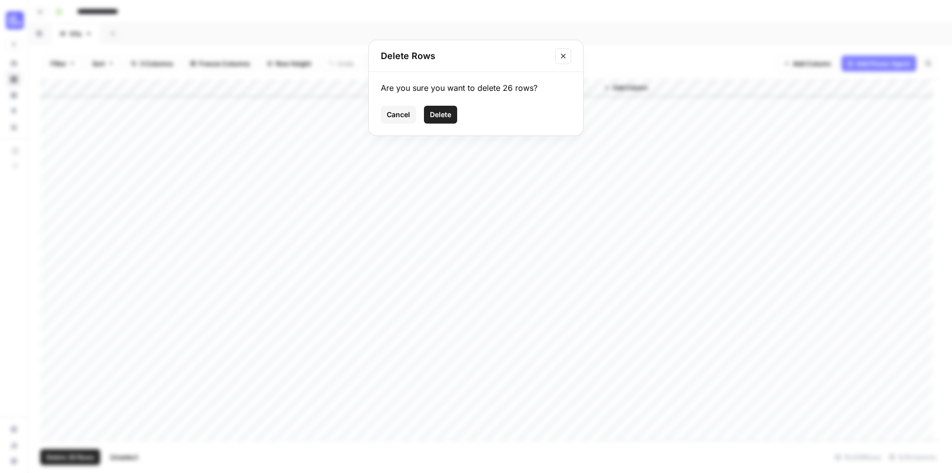
click at [442, 106] on button "Delete" at bounding box center [440, 115] width 33 height 18
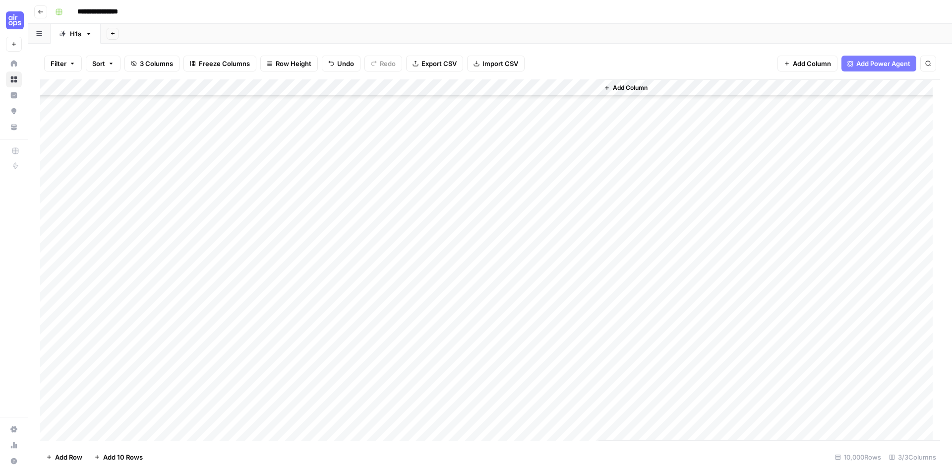
scroll to position [298, 0]
click at [332, 86] on div "Add Column" at bounding box center [490, 259] width 900 height 361
click at [364, 111] on span "All Rows" at bounding box center [367, 111] width 62 height 10
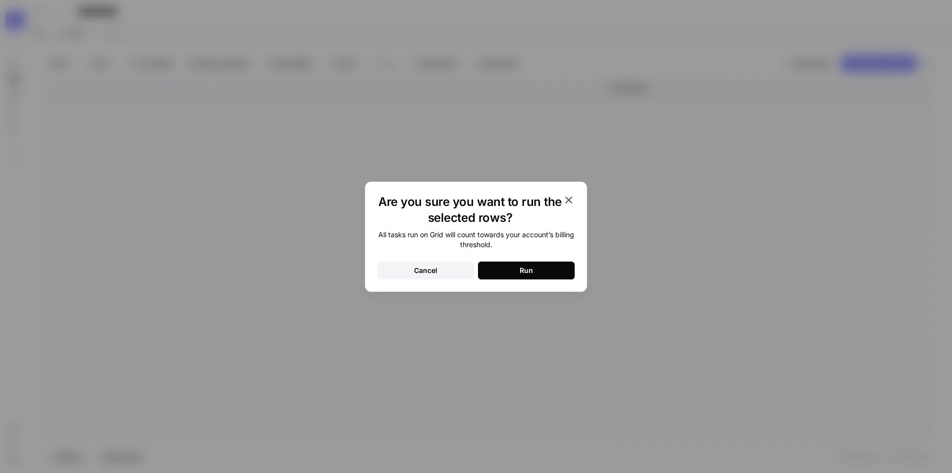
click at [574, 195] on icon "button" at bounding box center [569, 200] width 12 height 12
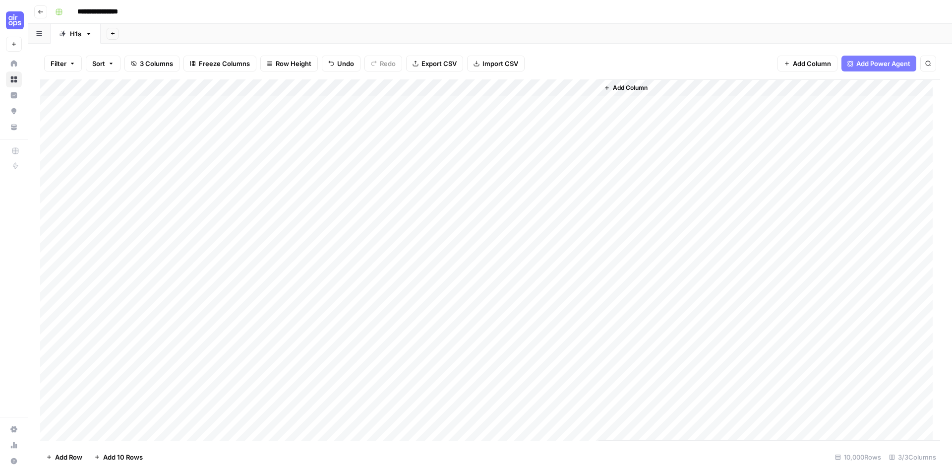
scroll to position [0, 0]
click at [333, 90] on div "Add Column" at bounding box center [490, 259] width 900 height 361
click at [357, 144] on span "Remaining Rows" at bounding box center [367, 146] width 62 height 10
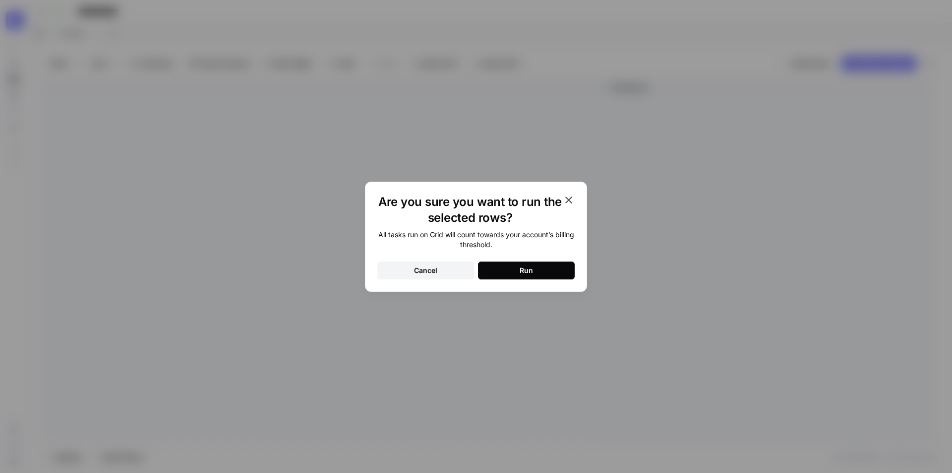
click at [505, 272] on button "Run" at bounding box center [526, 270] width 97 height 18
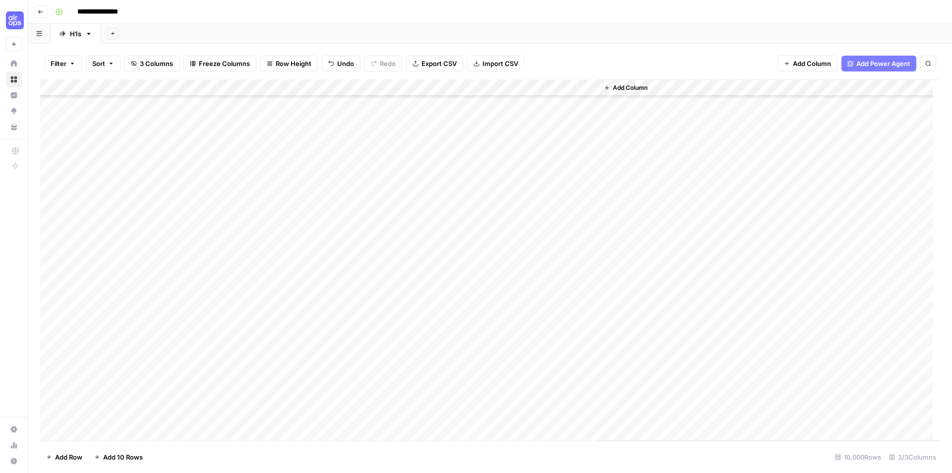
scroll to position [347, 0]
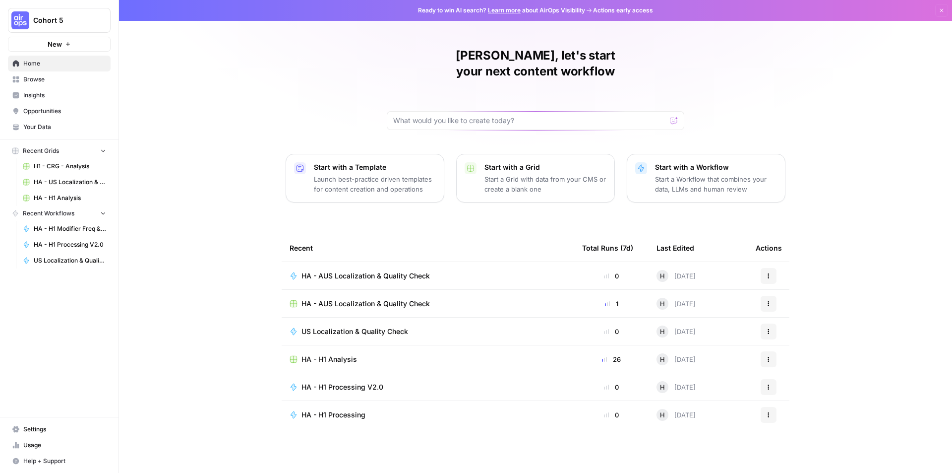
click at [766, 273] on icon "button" at bounding box center [769, 276] width 6 height 6
click at [782, 298] on span "Edit in Studio" at bounding box center [819, 297] width 79 height 10
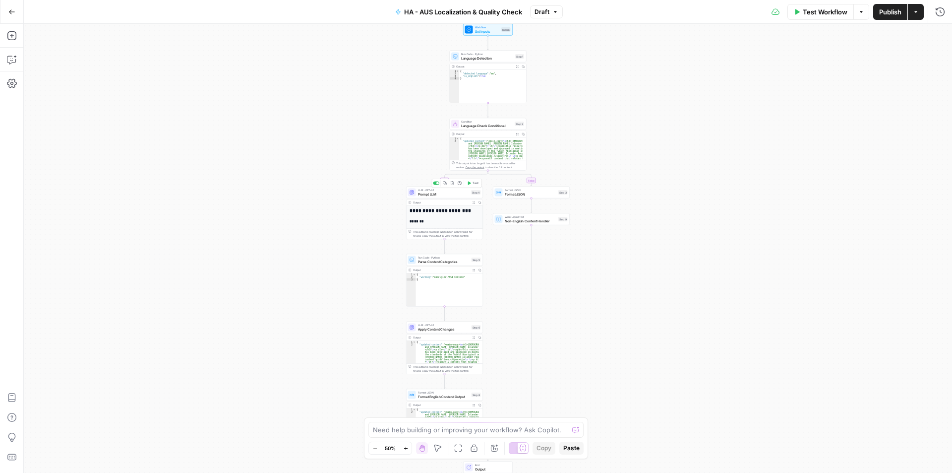
click at [449, 194] on span "Prompt LLM" at bounding box center [444, 193] width 52 height 5
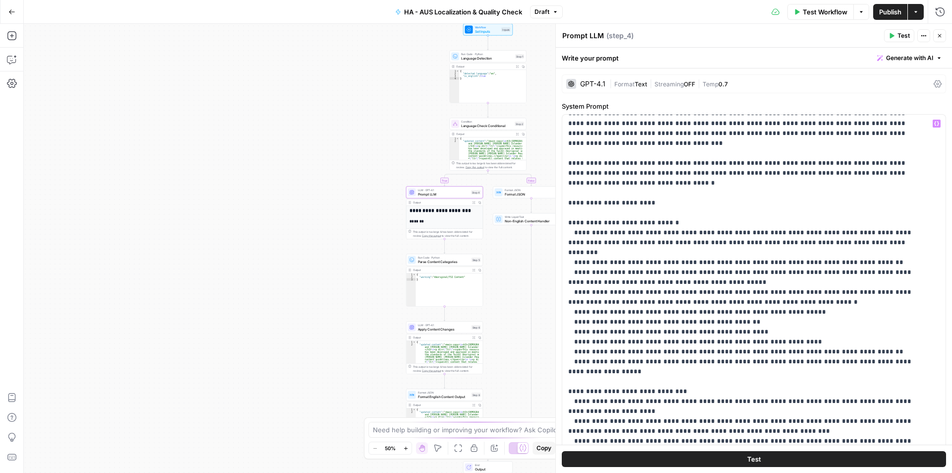
scroll to position [99, 0]
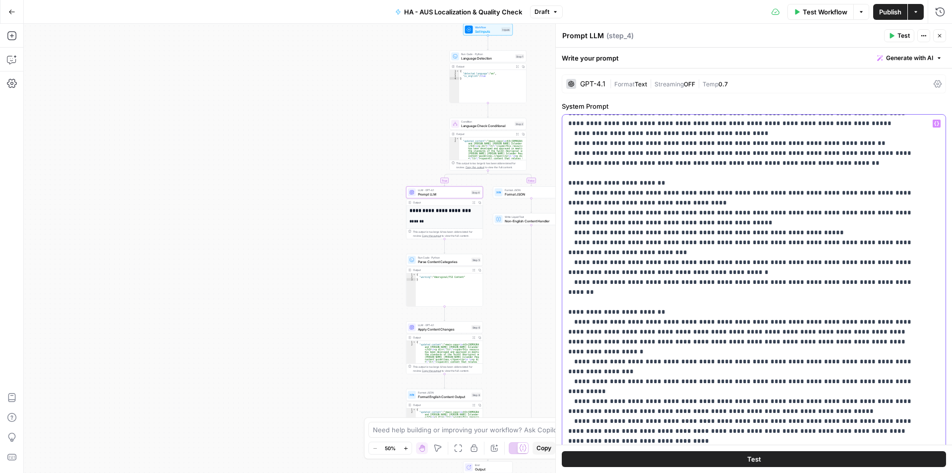
scroll to position [446, 0]
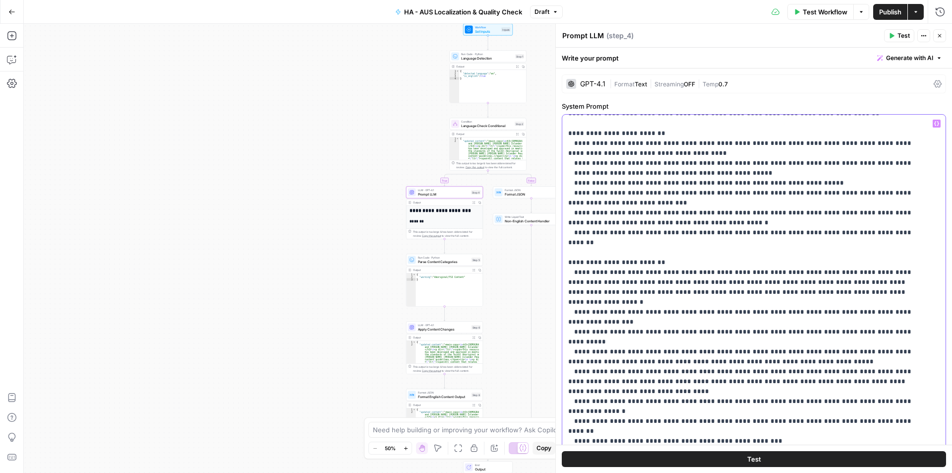
click at [599, 241] on p "**********" at bounding box center [746, 436] width 357 height 1528
drag, startPoint x: 599, startPoint y: 241, endPoint x: 734, endPoint y: 244, distance: 134.9
click at [734, 244] on p "**********" at bounding box center [746, 436] width 357 height 1528
copy p "**********"
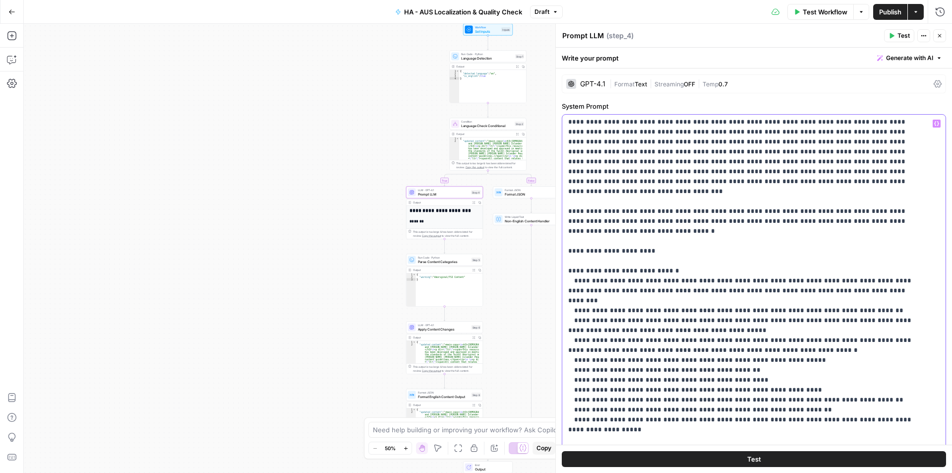
scroll to position [0, 0]
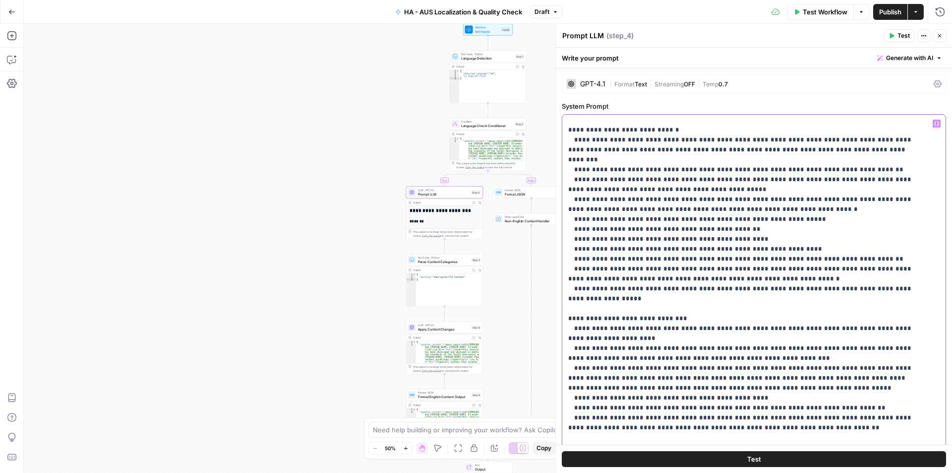
scroll to position [198, 0]
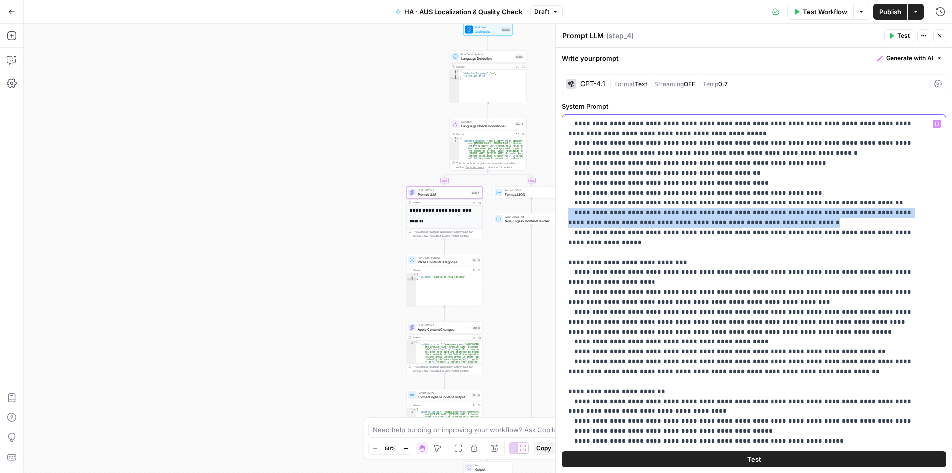
drag, startPoint x: 759, startPoint y: 192, endPoint x: 560, endPoint y: 180, distance: 199.3
click at [560, 180] on div "**********" at bounding box center [754, 248] width 397 height 449
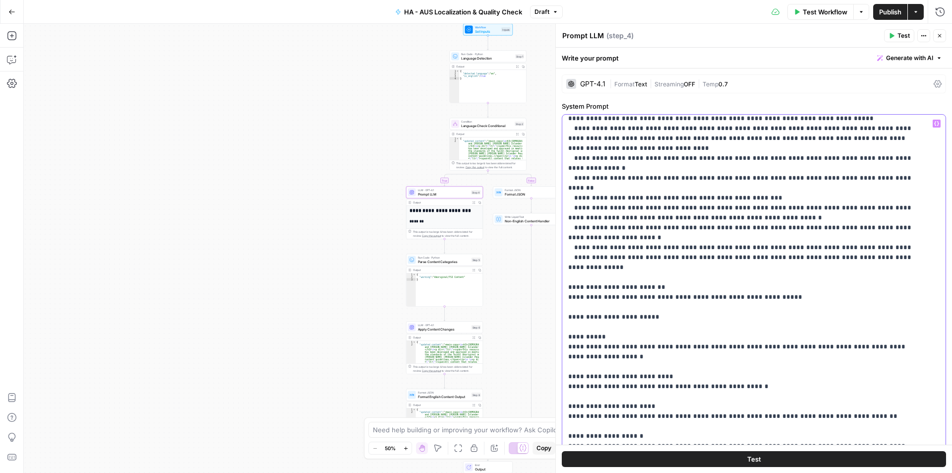
scroll to position [744, 0]
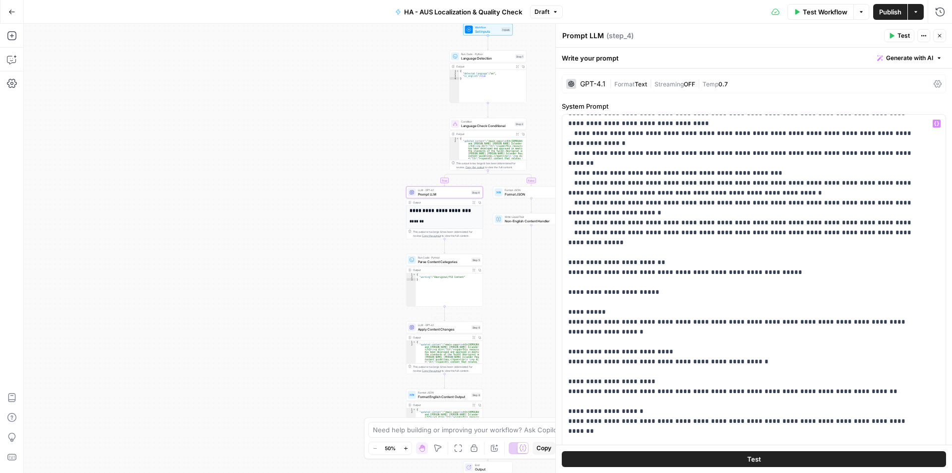
click at [441, 325] on span "LLM · GPT-4.1" at bounding box center [444, 325] width 52 height 4
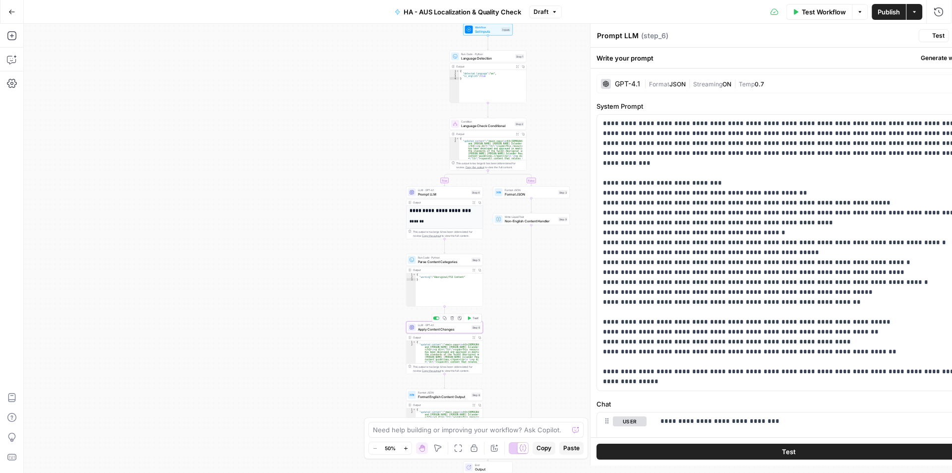
type textarea "Apply Content Changes"
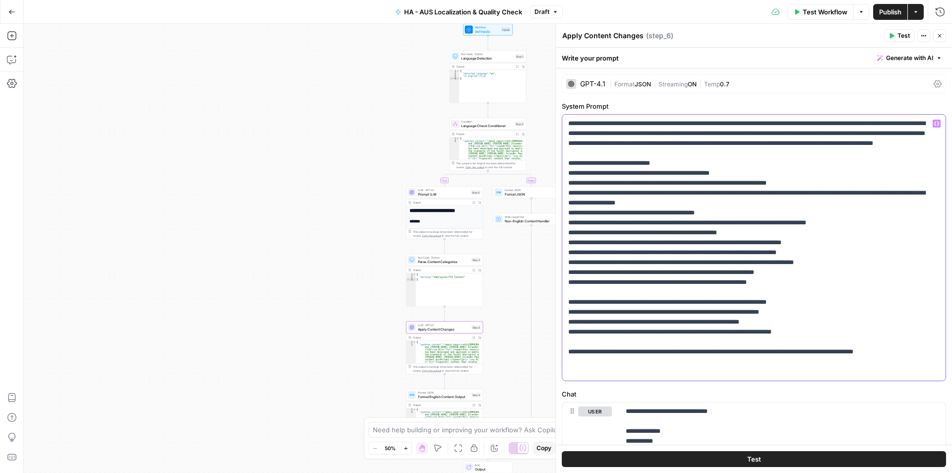
click at [829, 292] on p "**********" at bounding box center [750, 248] width 364 height 258
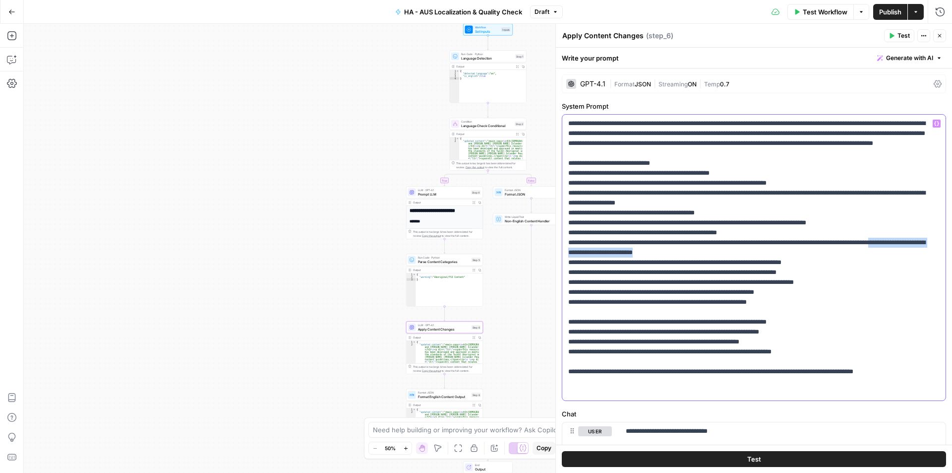
drag, startPoint x: 778, startPoint y: 262, endPoint x: 600, endPoint y: 263, distance: 177.6
click at [600, 263] on p "**********" at bounding box center [750, 258] width 364 height 278
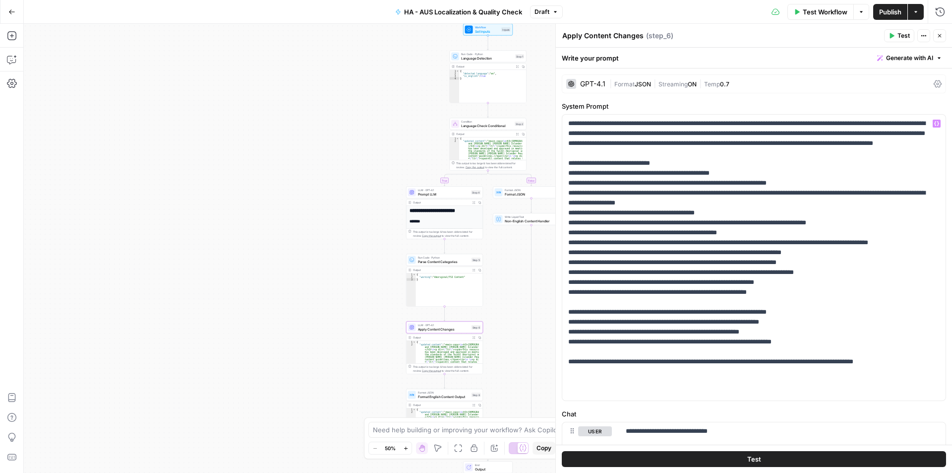
click at [882, 10] on span "Publish" at bounding box center [890, 12] width 22 height 10
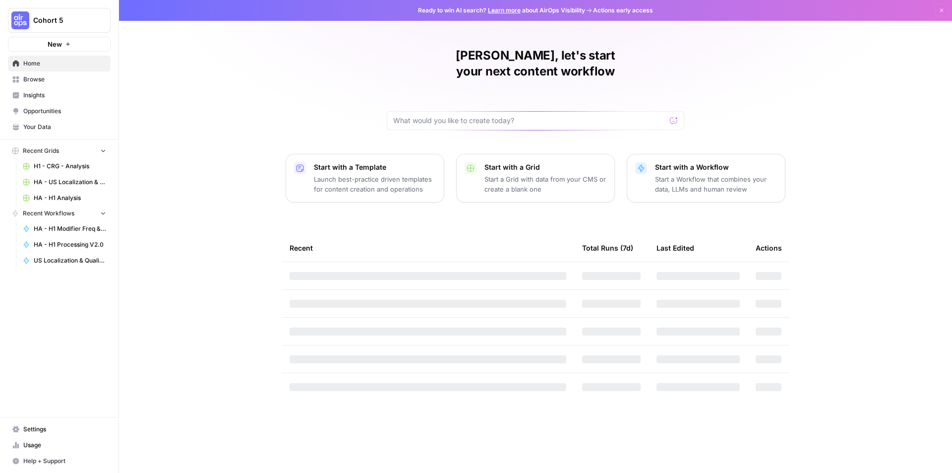
click at [44, 76] on span "Browse" at bounding box center [64, 79] width 83 height 9
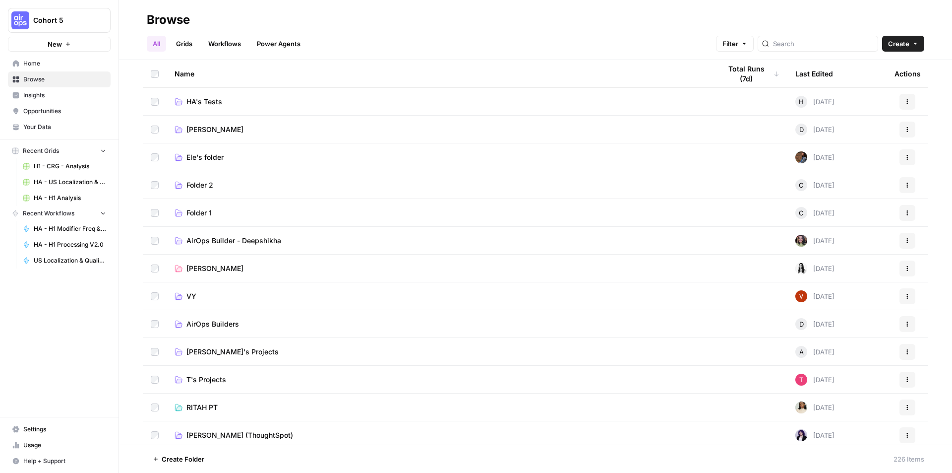
click at [284, 106] on link "HA's Tests" at bounding box center [440, 102] width 531 height 10
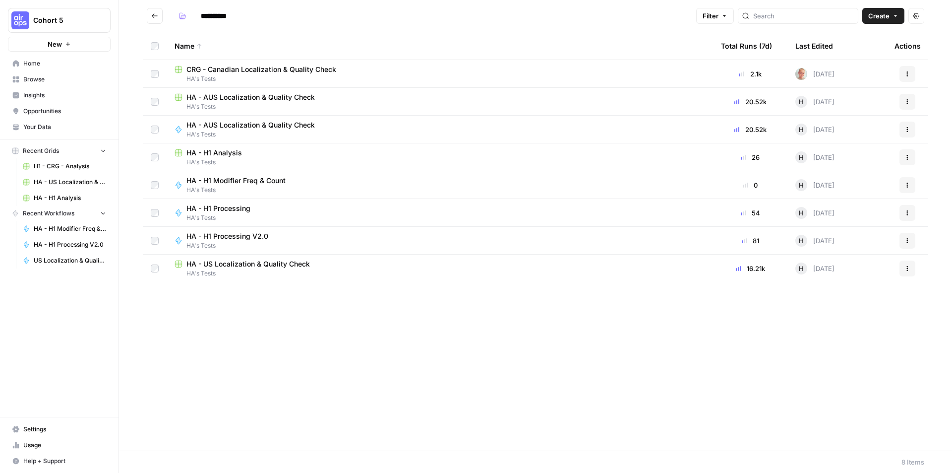
click at [71, 167] on span "H1 - CRG - Analysis" at bounding box center [70, 166] width 72 height 9
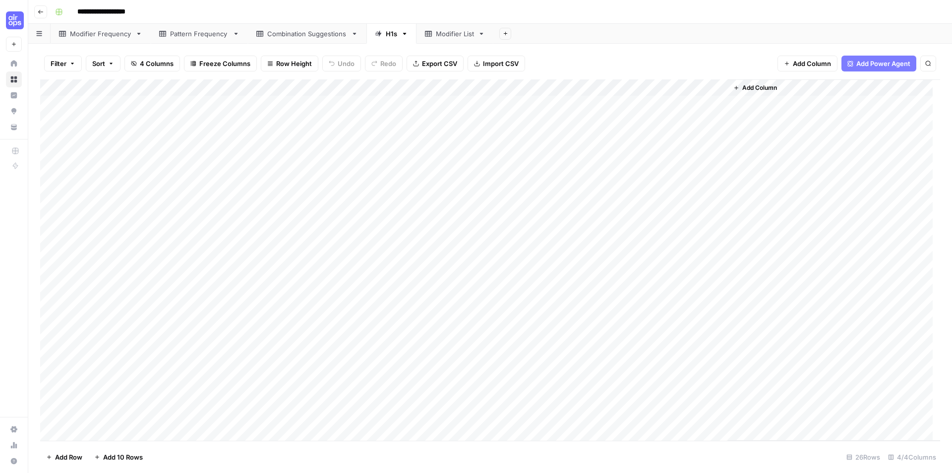
click at [194, 36] on div "Pattern Frequency" at bounding box center [199, 34] width 59 height 10
click at [334, 89] on div "Add Column" at bounding box center [490, 259] width 900 height 361
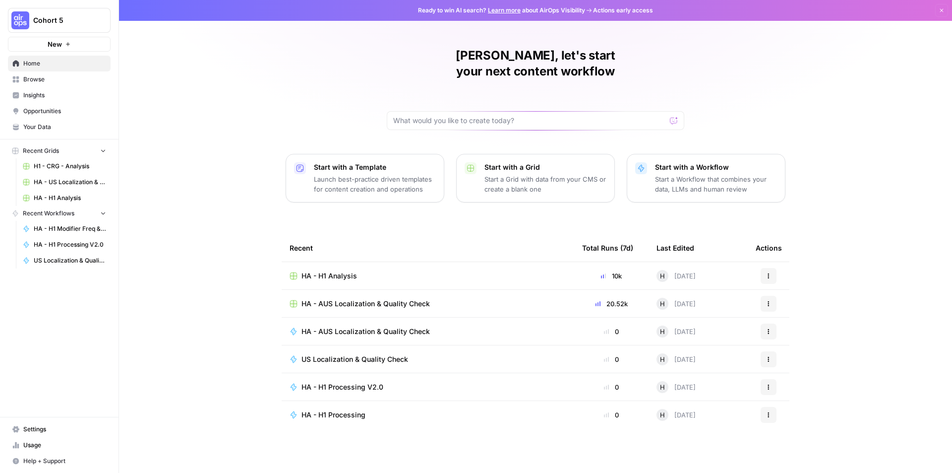
click at [438, 299] on div "HA - AUS Localization & Quality Check" at bounding box center [428, 304] width 277 height 10
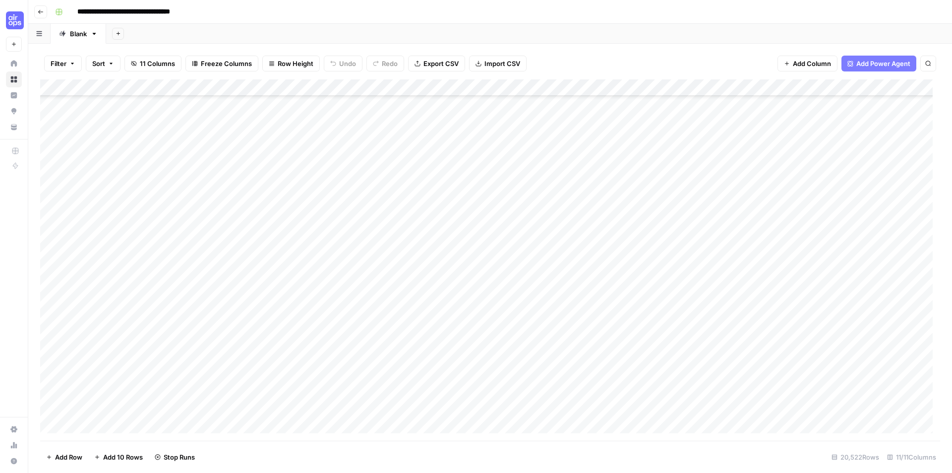
scroll to position [1389, 0]
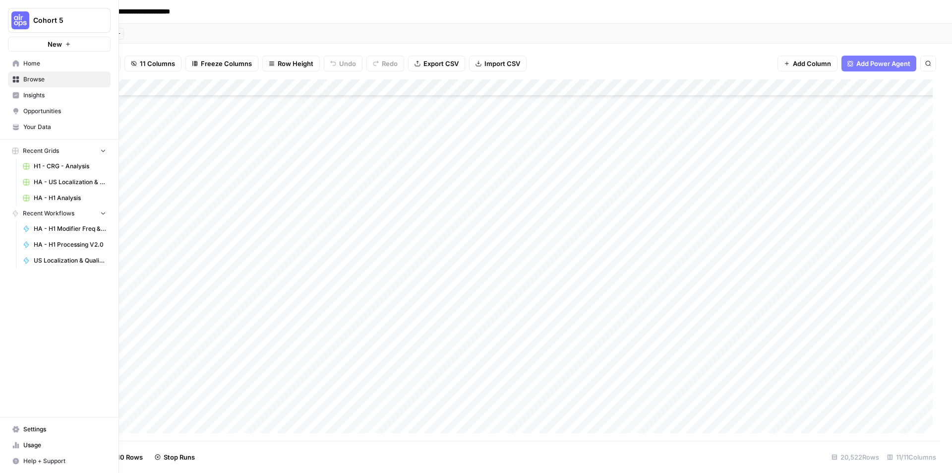
click at [25, 65] on span "Home" at bounding box center [64, 63] width 83 height 9
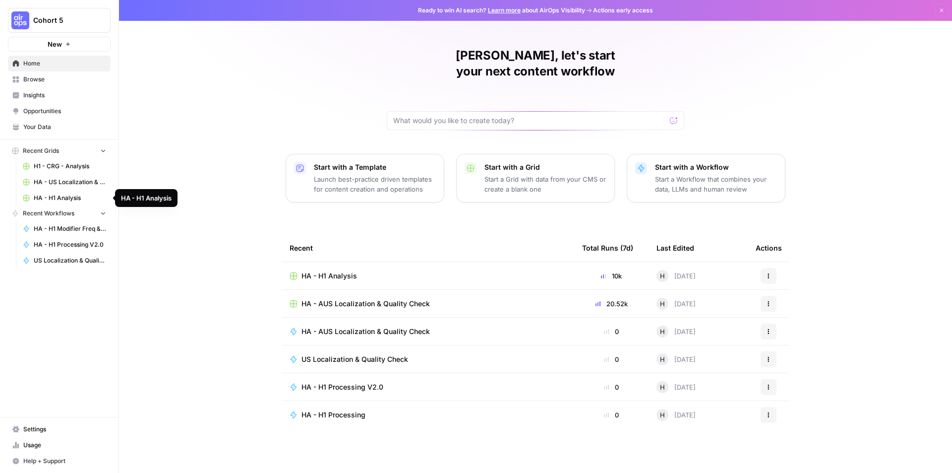
click at [57, 199] on span "HA - H1 Analysis" at bounding box center [70, 197] width 72 height 9
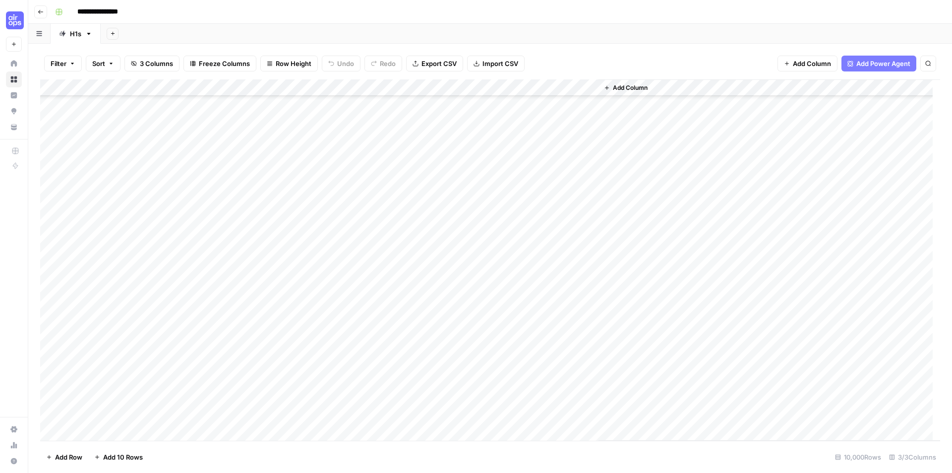
scroll to position [198, 0]
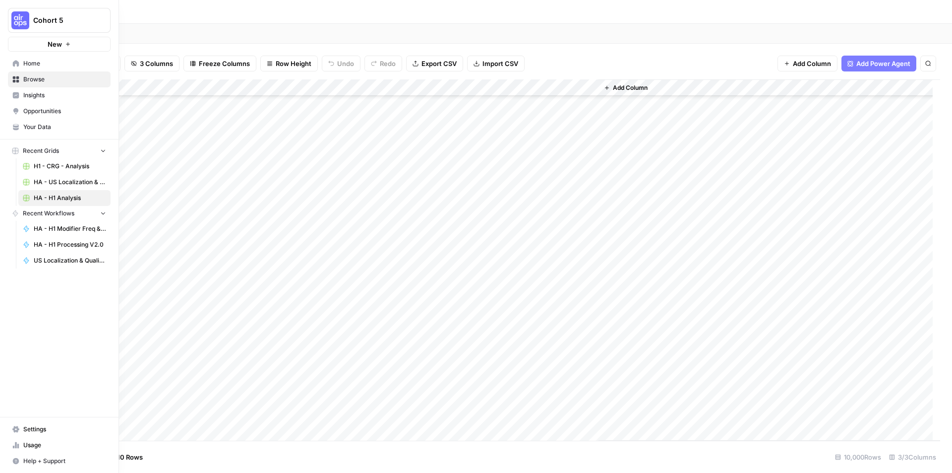
click at [15, 66] on icon at bounding box center [15, 63] width 7 height 7
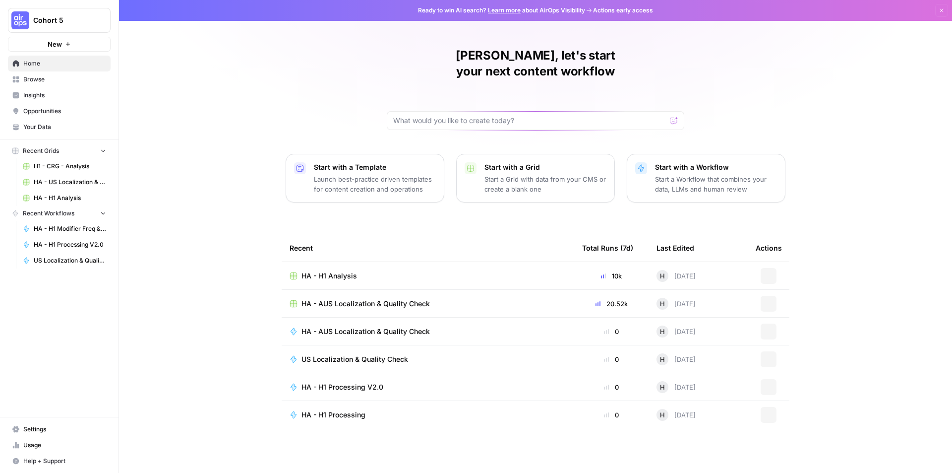
click at [43, 79] on span "Browse" at bounding box center [64, 79] width 83 height 9
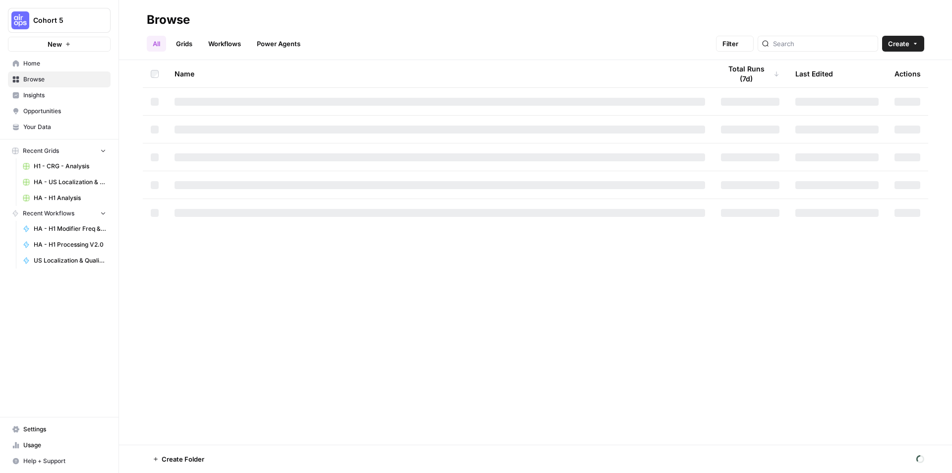
click at [49, 151] on span "Recent Grids" at bounding box center [41, 150] width 36 height 9
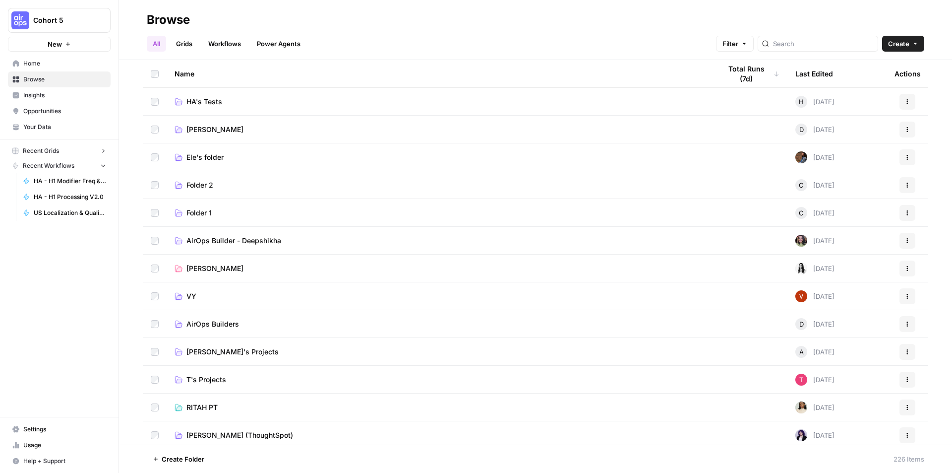
click at [219, 105] on span "HA's Tests" at bounding box center [204, 102] width 36 height 10
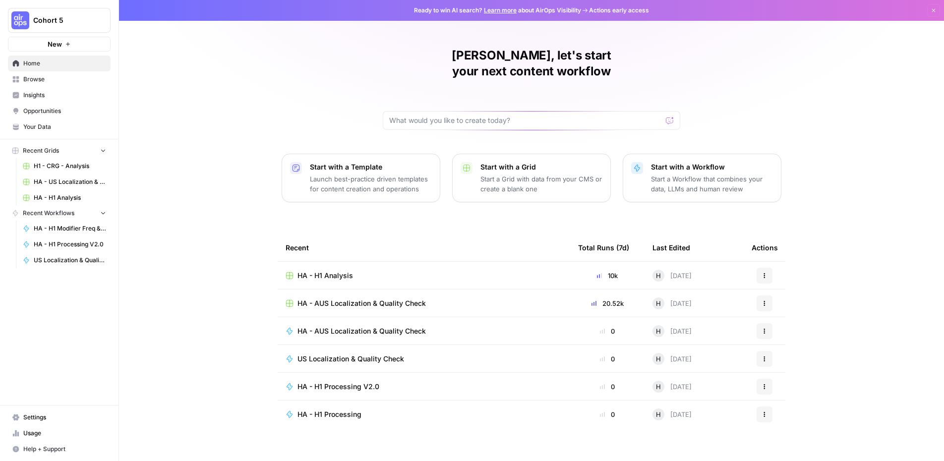
click at [394, 299] on span "HA - AUS Localization & Quality Check" at bounding box center [362, 304] width 128 height 10
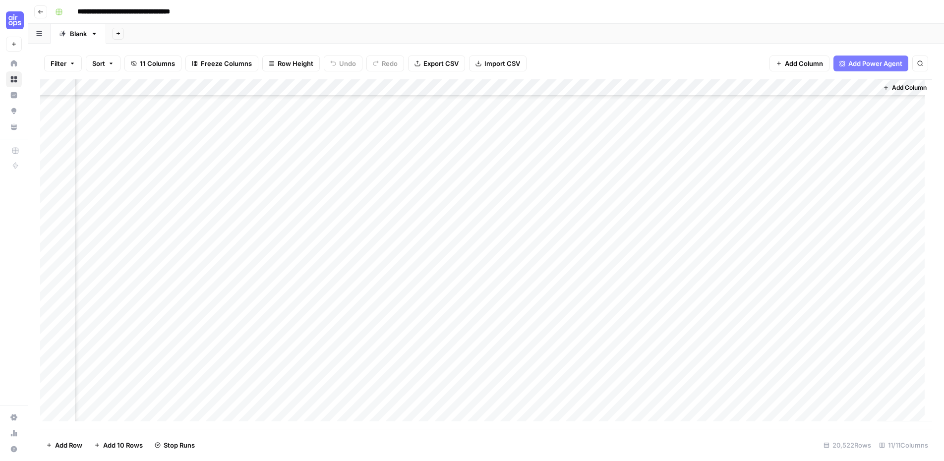
scroll to position [645, 452]
click at [728, 253] on div "Add Column" at bounding box center [486, 254] width 892 height 350
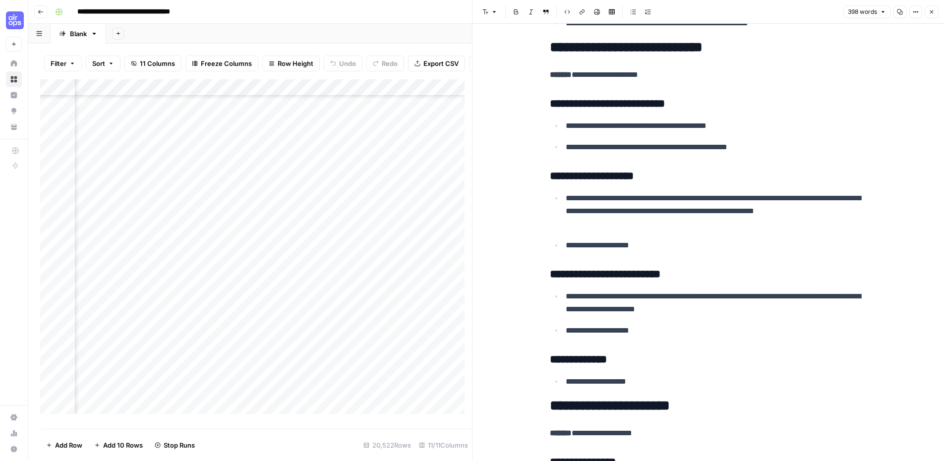
scroll to position [546, 0]
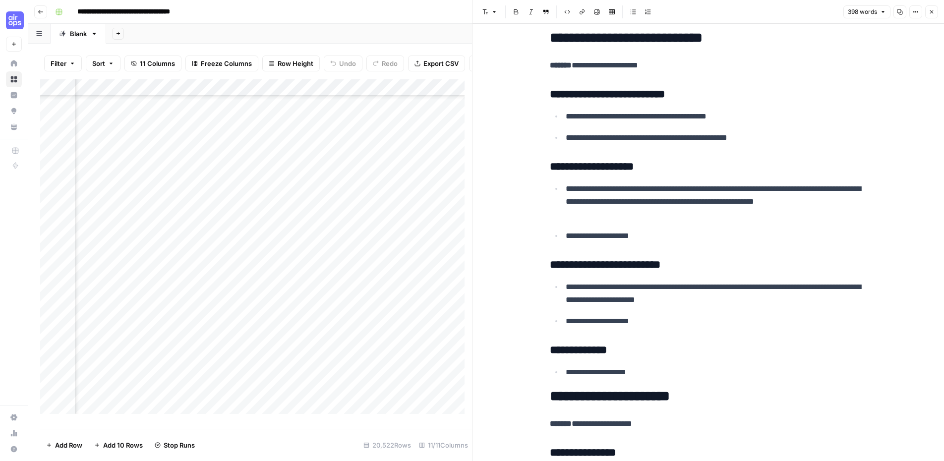
click at [930, 13] on icon "button" at bounding box center [932, 12] width 6 height 6
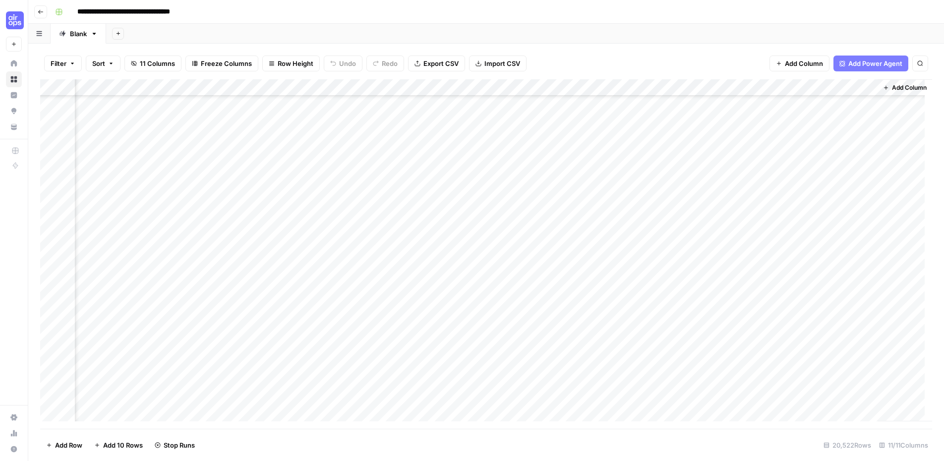
scroll to position [744, 452]
click at [748, 104] on div "Add Column" at bounding box center [486, 254] width 892 height 350
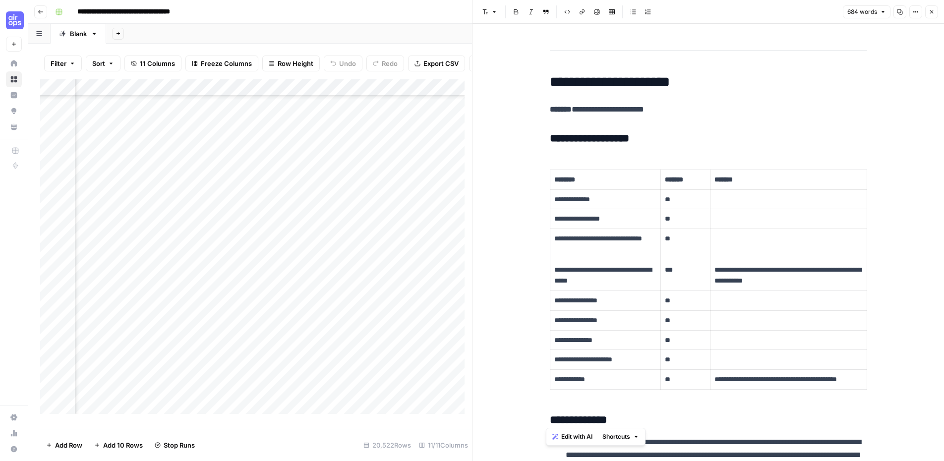
scroll to position [1835, 0]
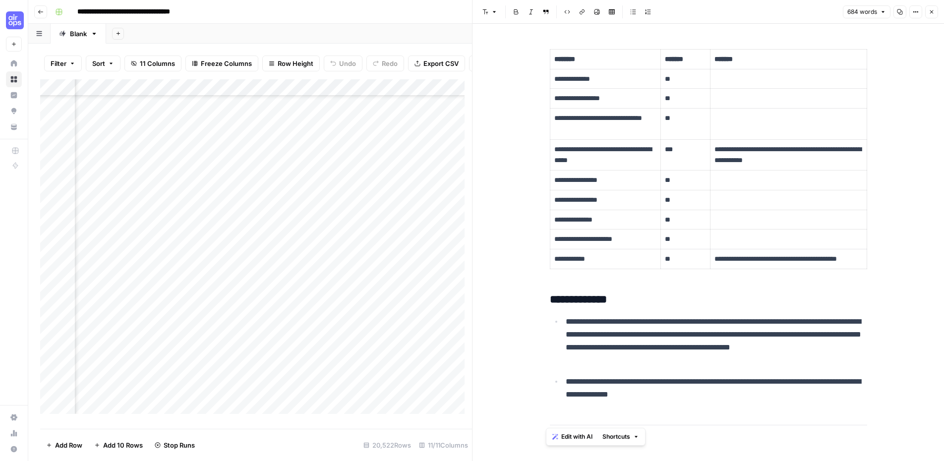
click at [932, 11] on icon "button" at bounding box center [932, 12] width 6 height 6
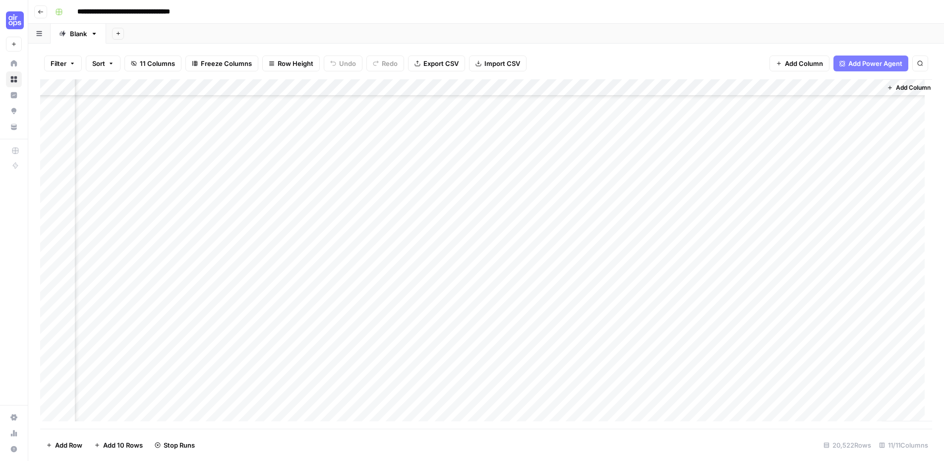
scroll to position [1091, 440]
click at [751, 213] on div "Add Column" at bounding box center [486, 254] width 892 height 350
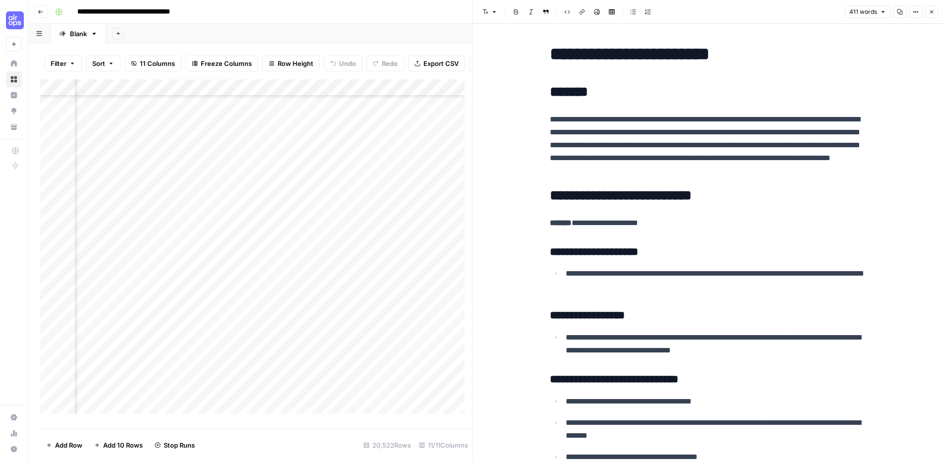
click at [928, 13] on button "Close" at bounding box center [932, 11] width 13 height 13
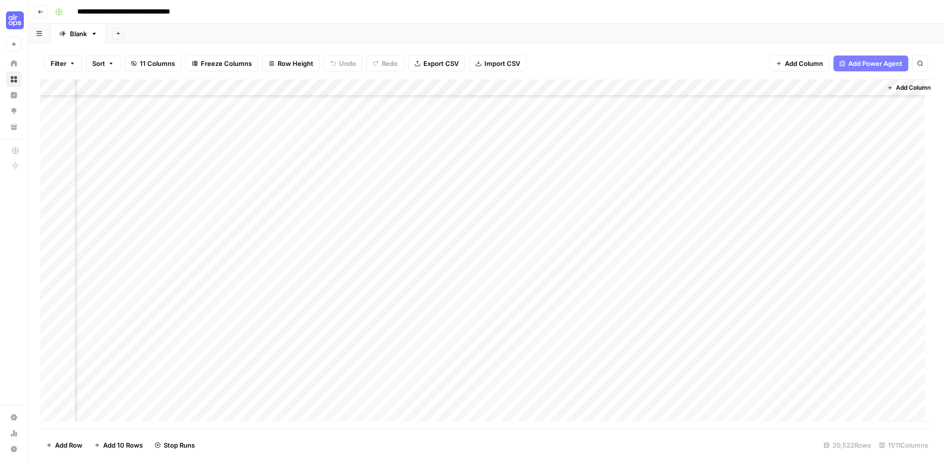
scroll to position [24672, 440]
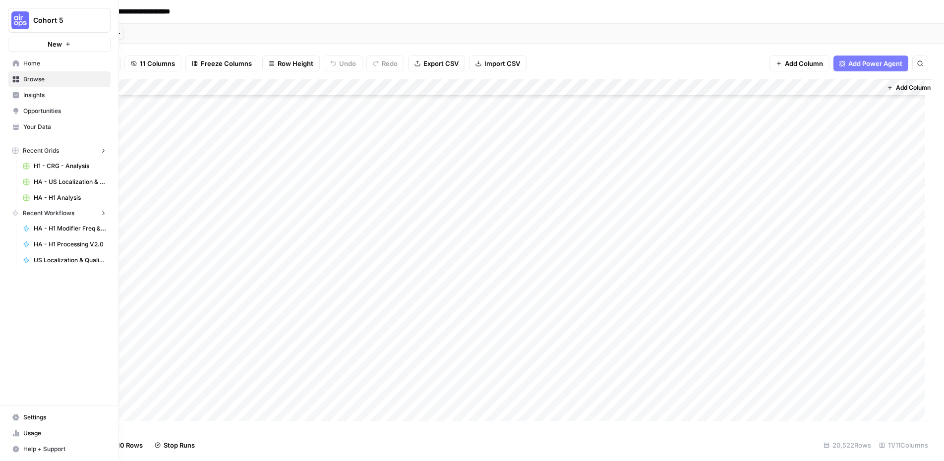
click at [12, 62] on icon at bounding box center [15, 63] width 7 height 7
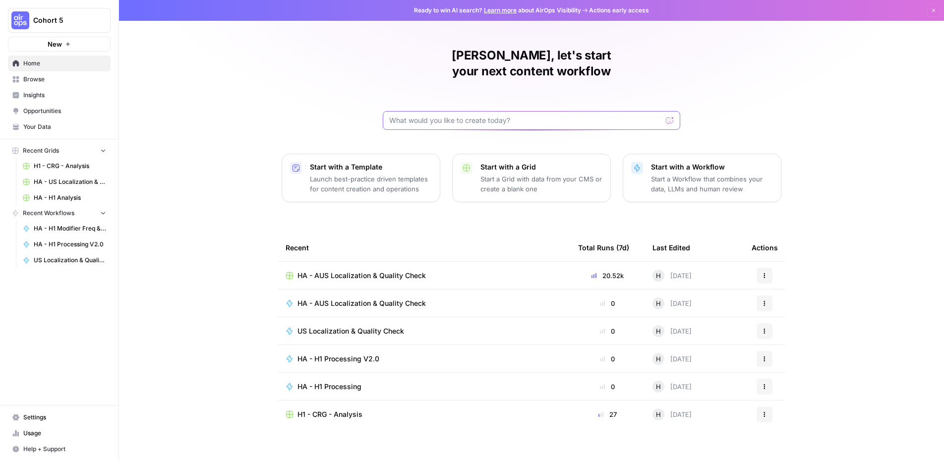
click at [425, 116] on input "text" at bounding box center [525, 121] width 273 height 10
drag, startPoint x: 431, startPoint y: 102, endPoint x: 341, endPoint y: 112, distance: 89.8
click at [341, 112] on div "[PERSON_NAME], let's start your next content workflow canada Send Start with a …" at bounding box center [531, 236] width 825 height 472
drag, startPoint x: 348, startPoint y: 108, endPoint x: 331, endPoint y: 109, distance: 17.4
click at [331, 109] on div "[PERSON_NAME], let's start your next content workflow cab Send Start with a Tem…" at bounding box center [531, 236] width 825 height 472
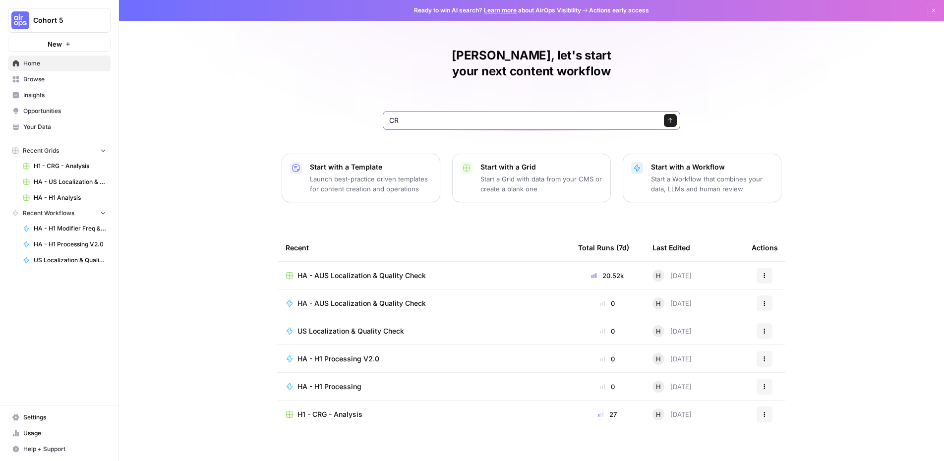
type input "CRG"
click at [46, 76] on span "Browse" at bounding box center [64, 79] width 83 height 9
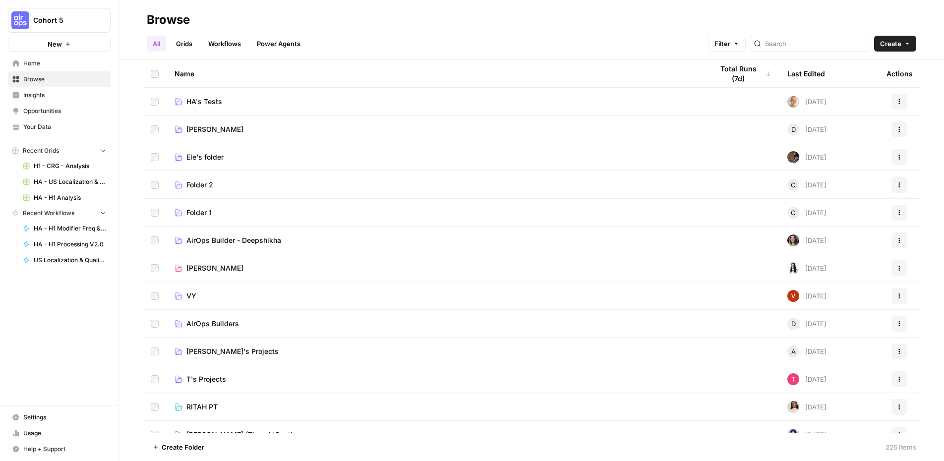
click at [199, 100] on span "HA's Tests" at bounding box center [204, 102] width 36 height 10
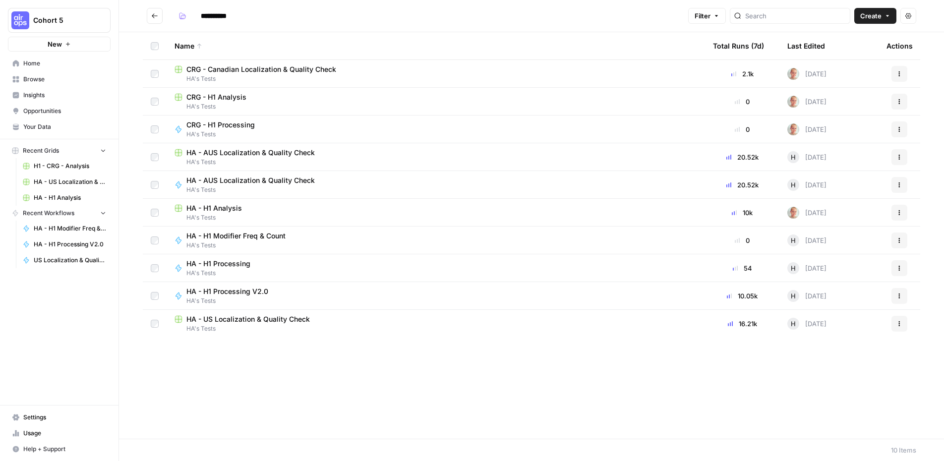
click at [290, 70] on span "CRG - Canadian Localization & Quality Check" at bounding box center [261, 69] width 150 height 10
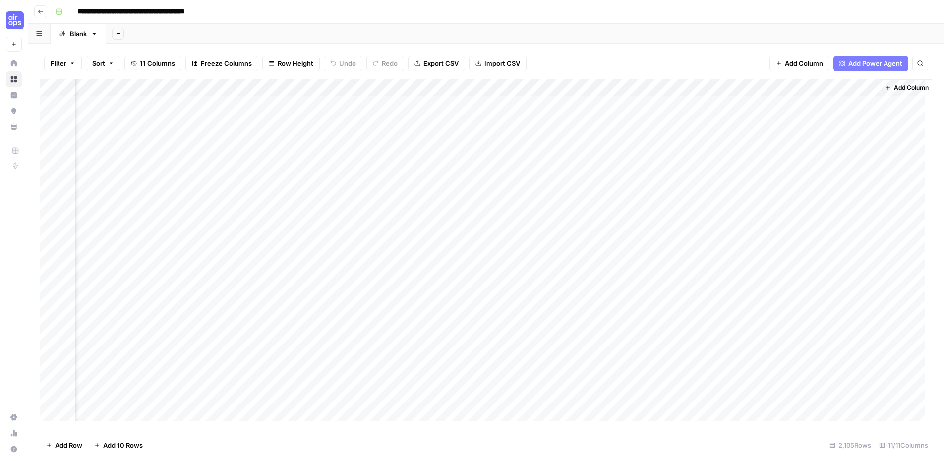
scroll to position [0, 468]
